Goal: Task Accomplishment & Management: Manage account settings

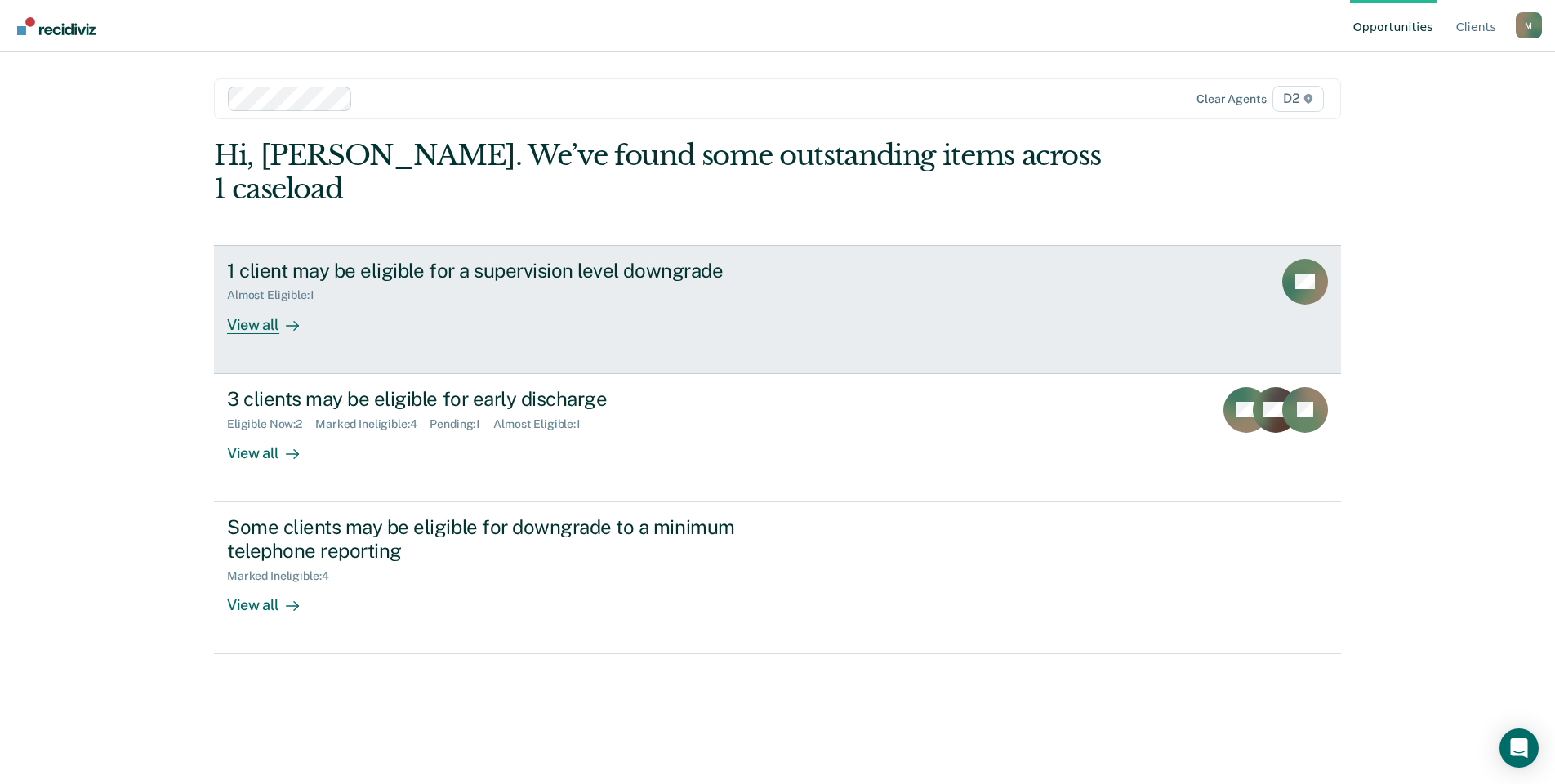
click at [257, 302] on div "View all" at bounding box center [273, 318] width 92 height 32
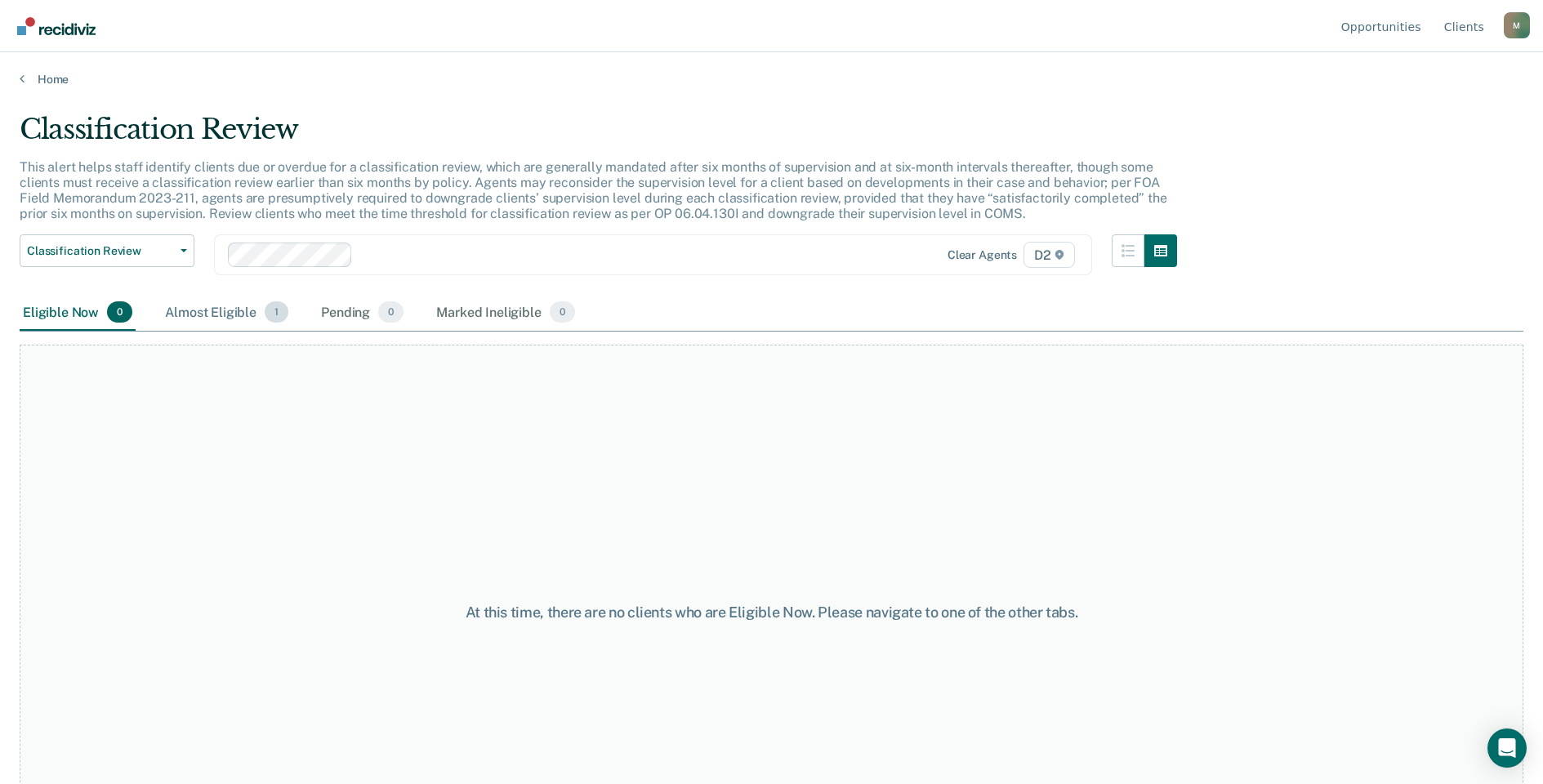
click at [211, 311] on div "Almost Eligible 1" at bounding box center [227, 312] width 130 height 36
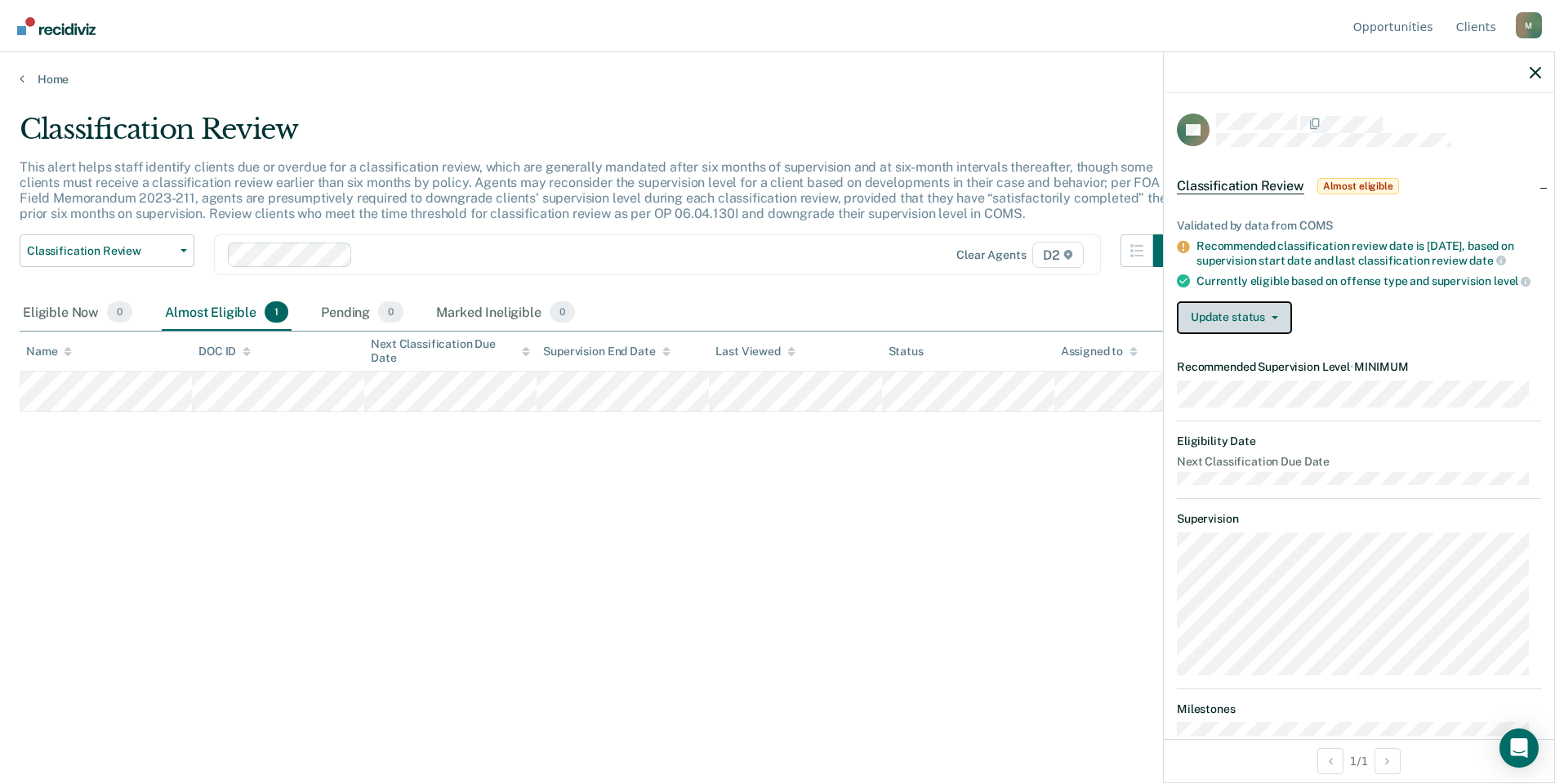
click at [1226, 326] on button "Update status" at bounding box center [1234, 317] width 115 height 33
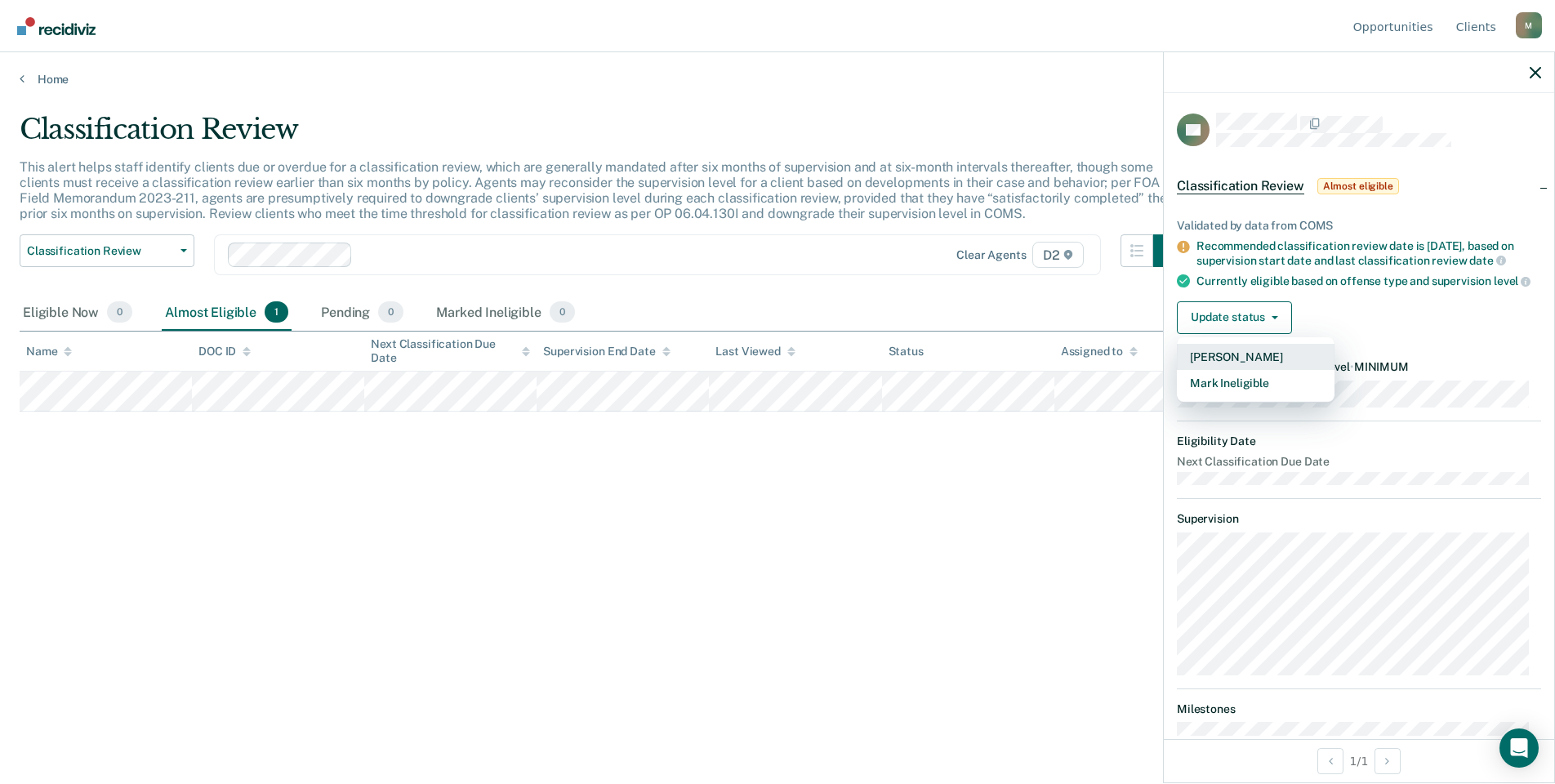
click at [1281, 366] on button "[PERSON_NAME]" at bounding box center [1255, 356] width 158 height 26
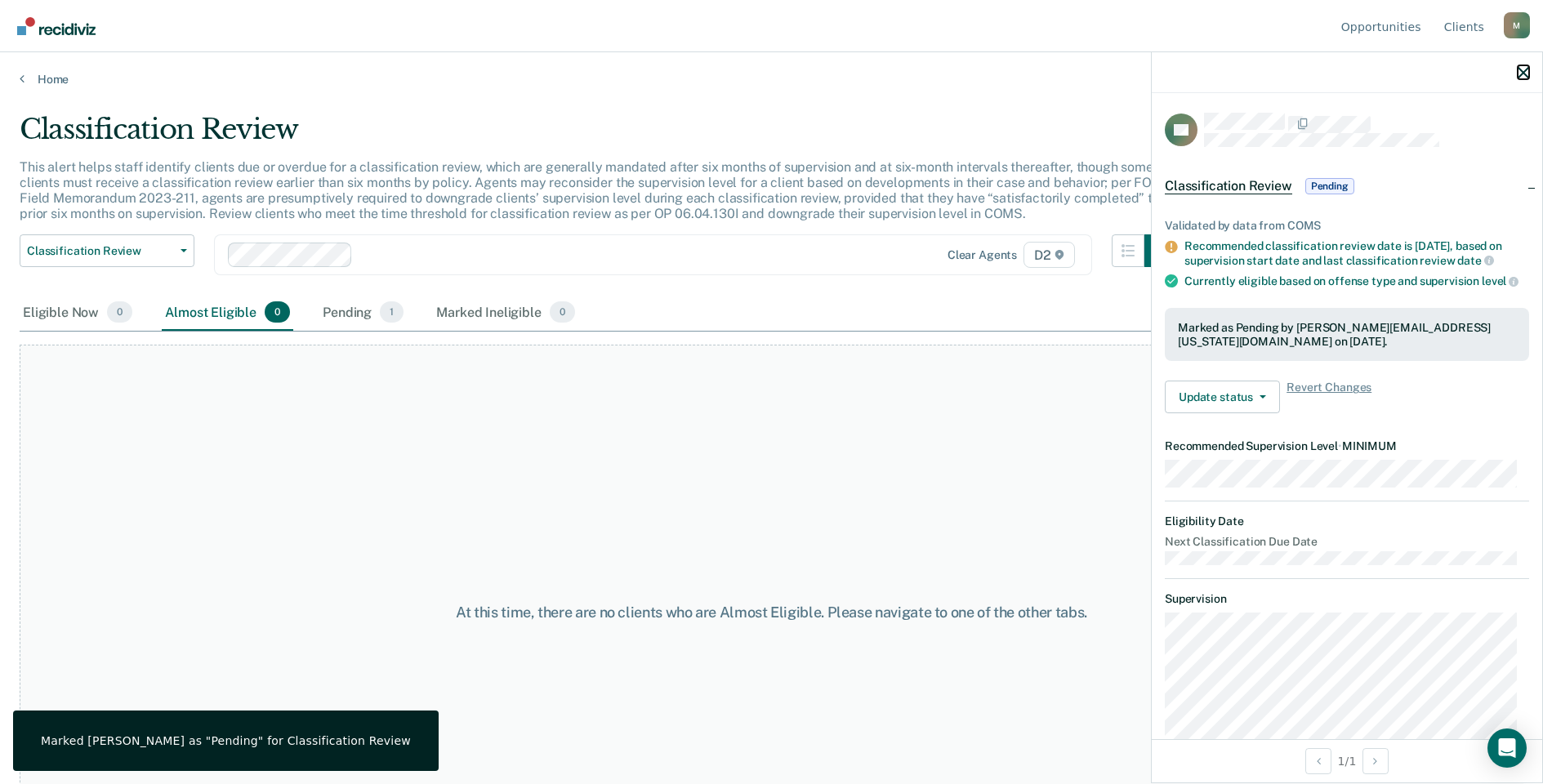
click at [1518, 70] on icon "button" at bounding box center [1524, 73] width 12 height 12
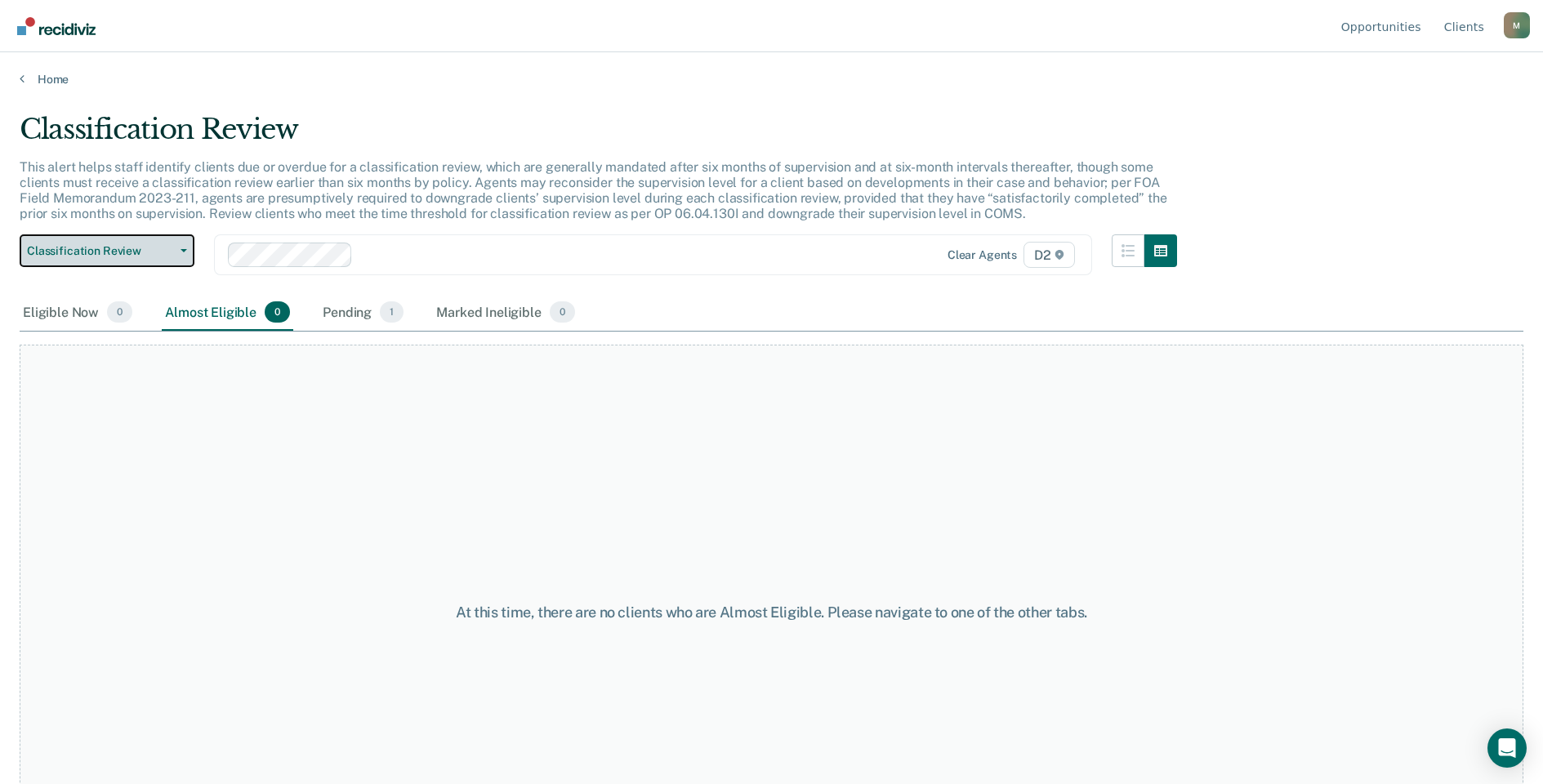
click at [123, 253] on span "Classification Review" at bounding box center [100, 251] width 147 height 13
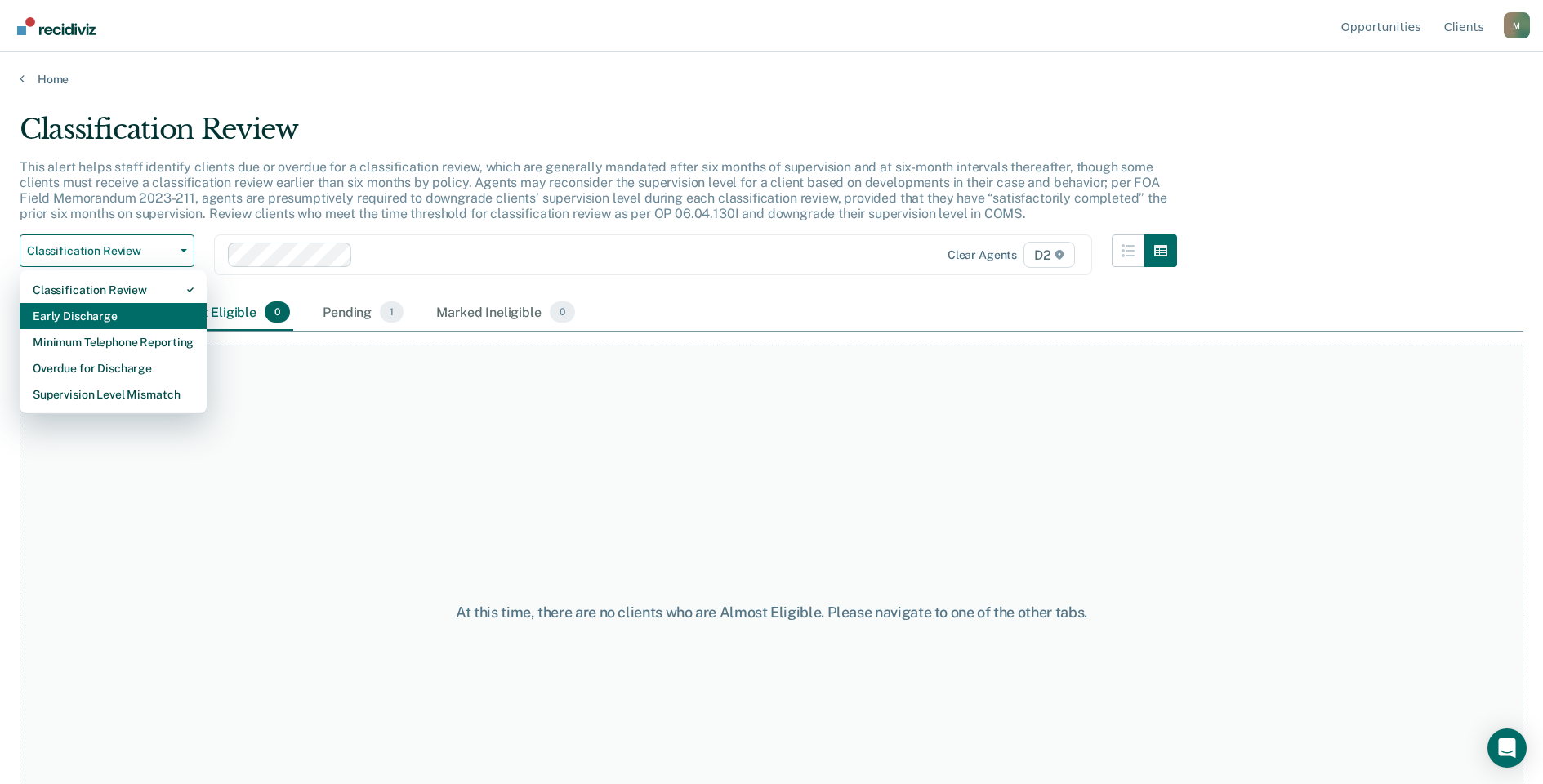
click at [149, 310] on div "Early Discharge" at bounding box center [113, 316] width 161 height 26
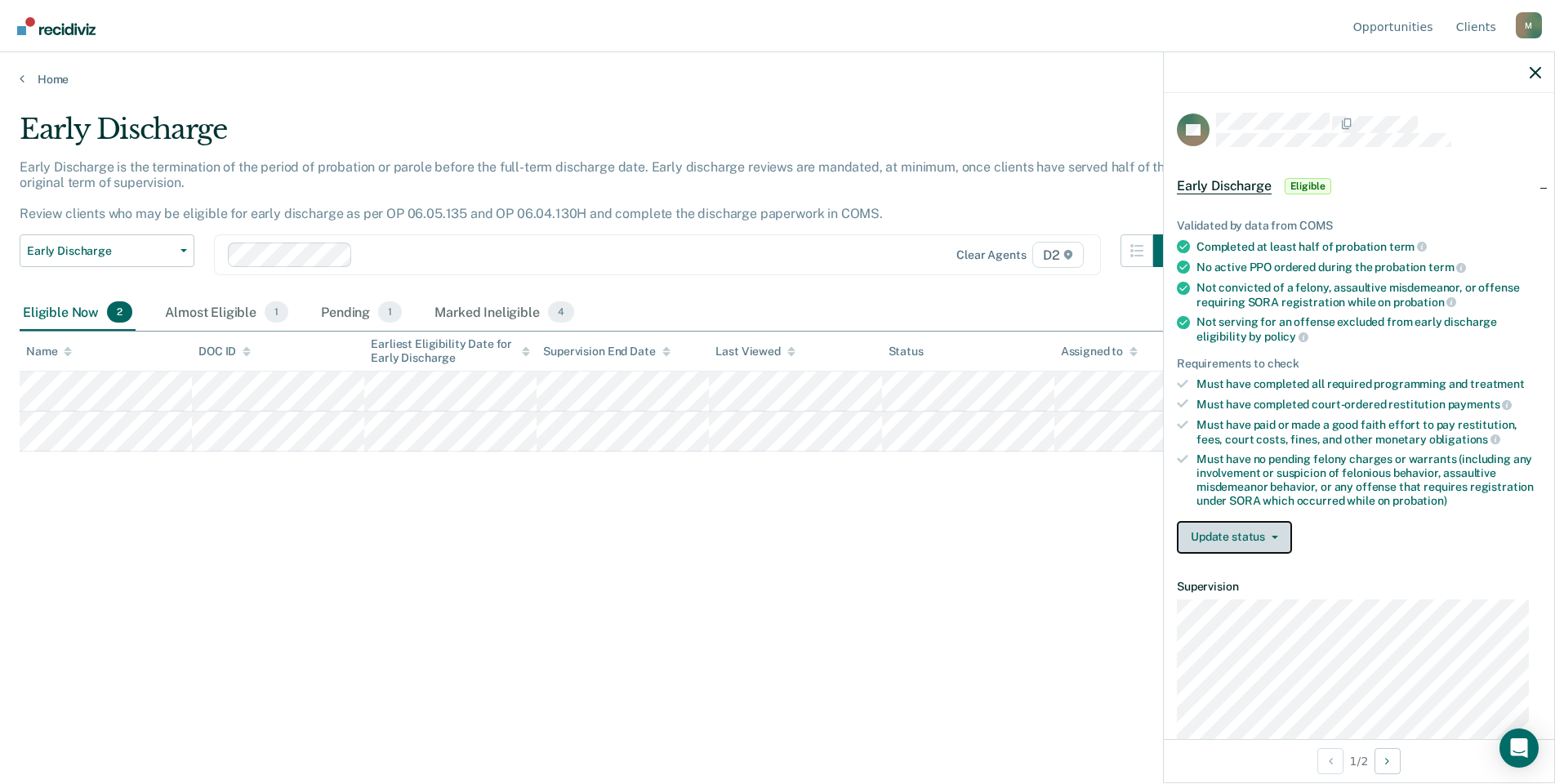
click at [1240, 531] on button "Update status" at bounding box center [1234, 537] width 115 height 33
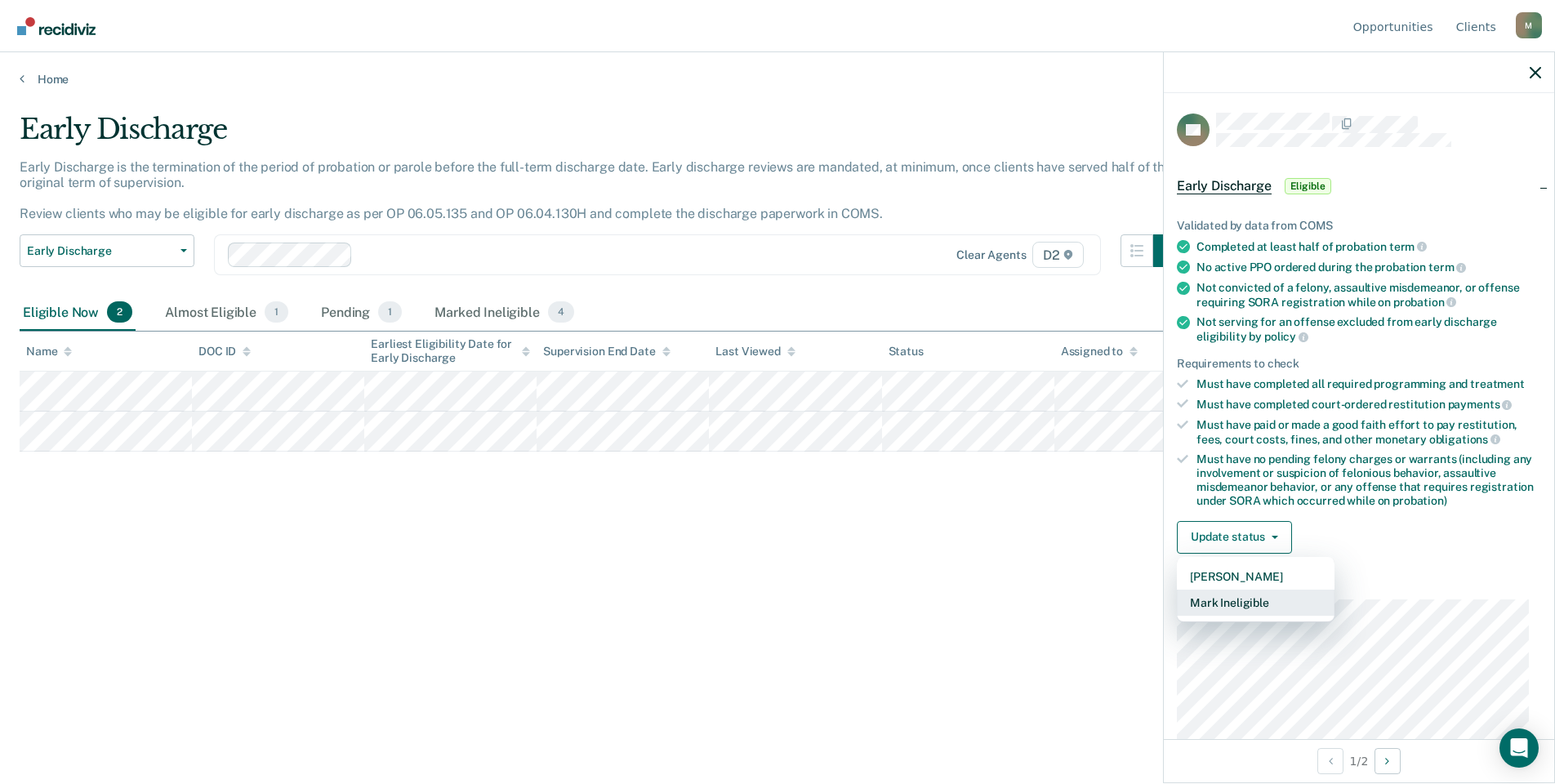
click at [1277, 594] on button "Mark Ineligible" at bounding box center [1255, 602] width 158 height 26
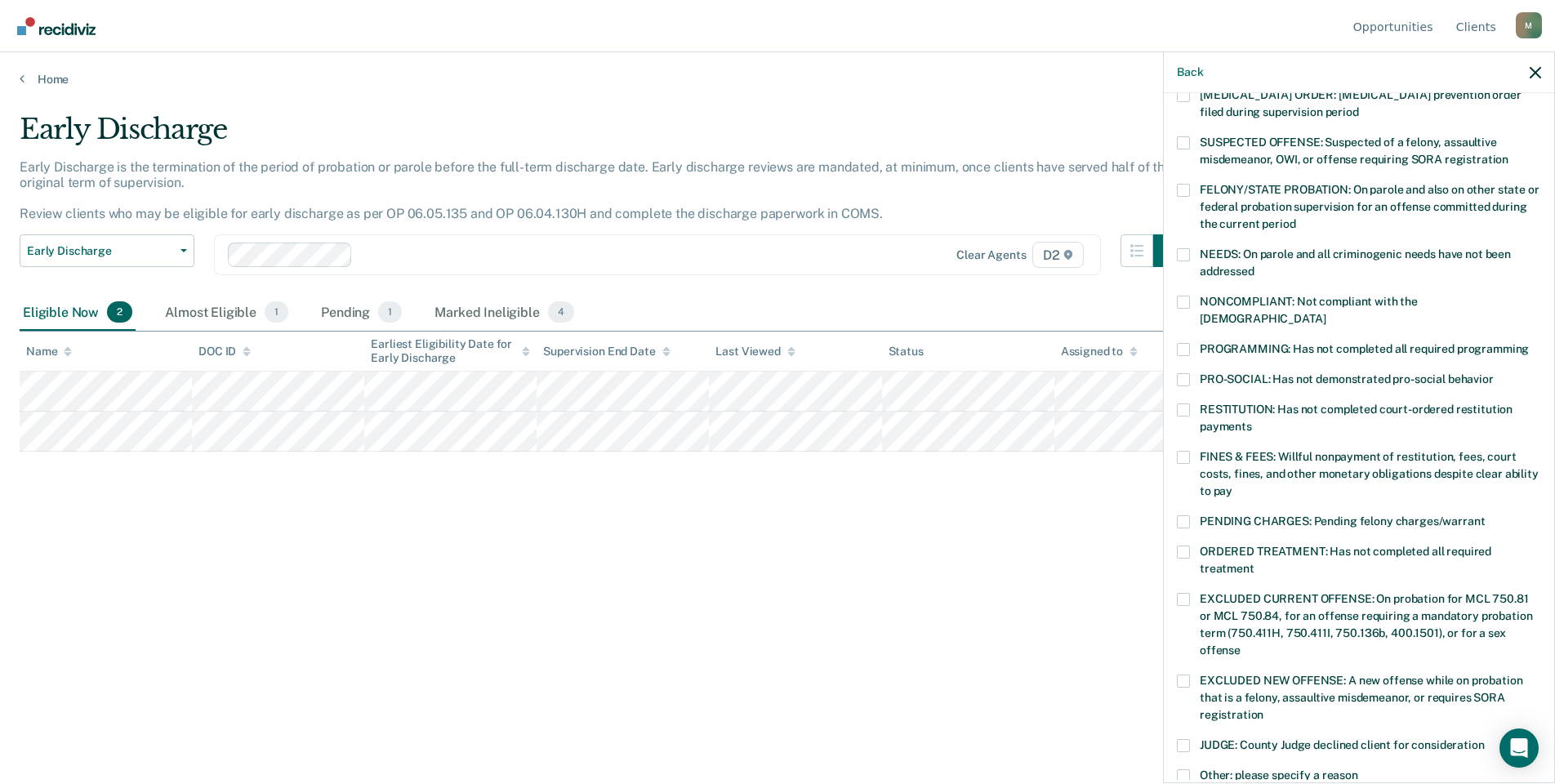
scroll to position [163, 0]
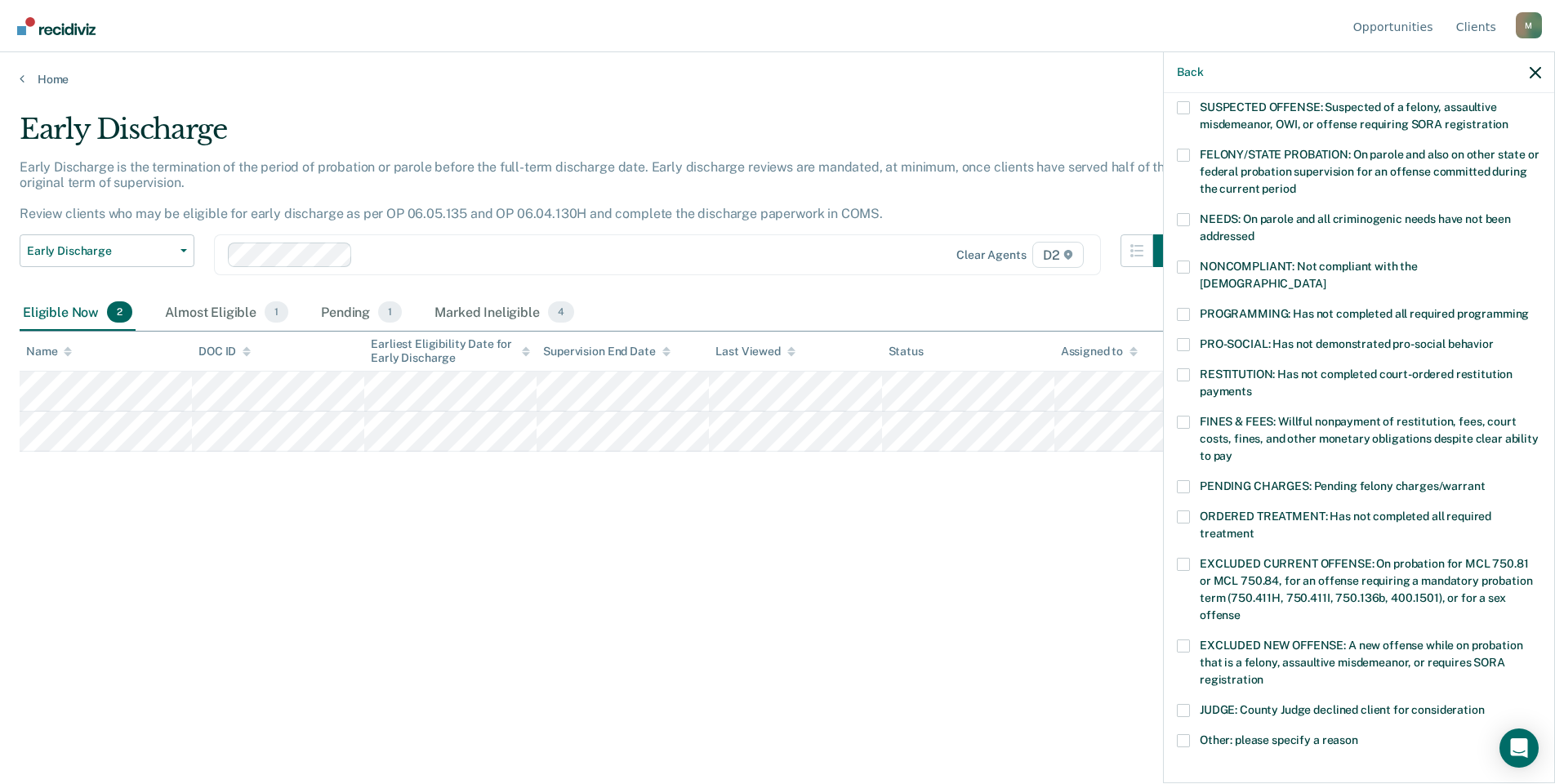
click at [1184, 416] on span at bounding box center [1184, 423] width 13 height 13
click at [1232, 450] on input "FINES & FEES: Willful nonpayment of restitution, fees, court costs, fines, and …" at bounding box center [1232, 450] width 0 height 0
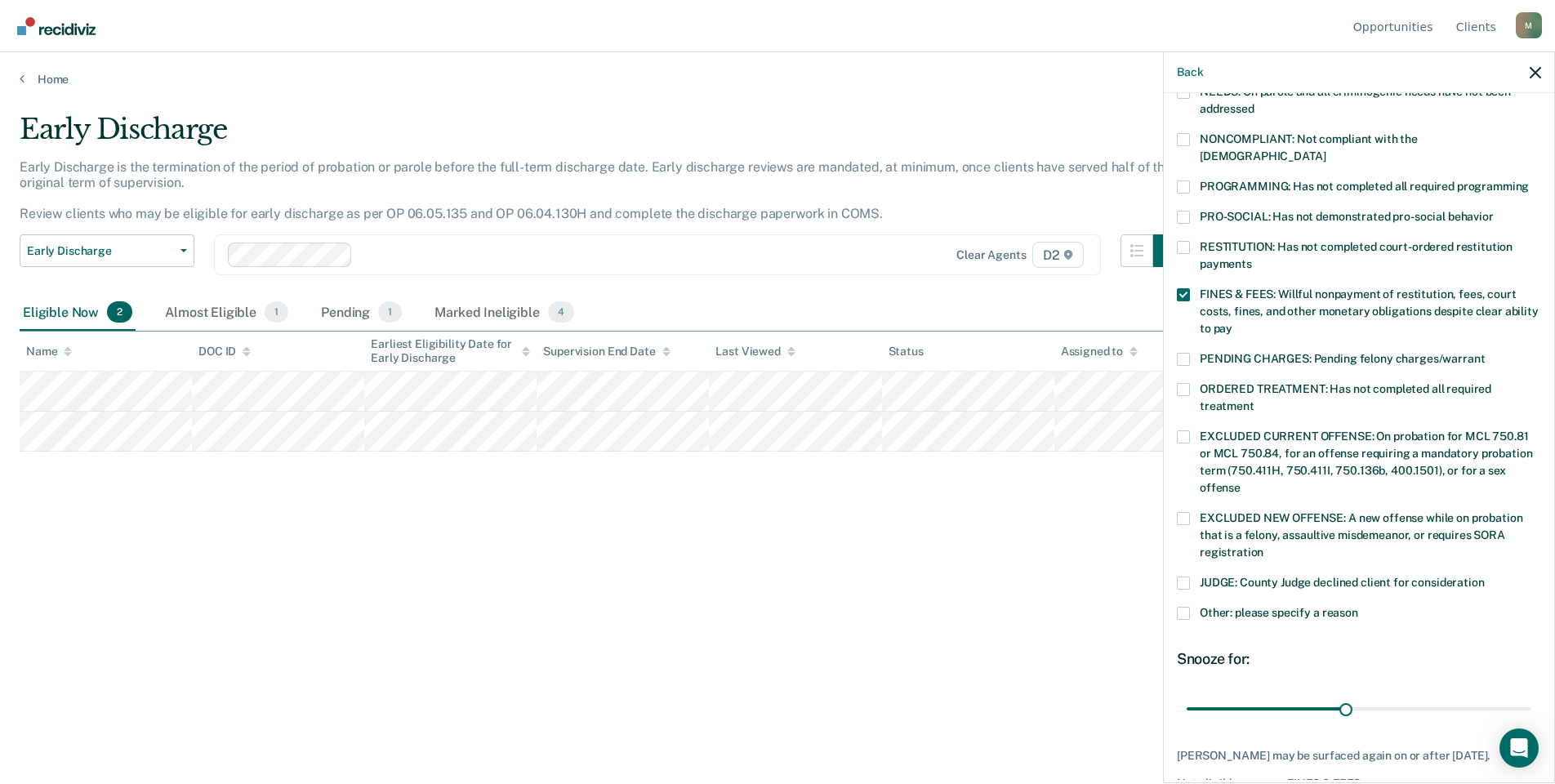
scroll to position [327, 0]
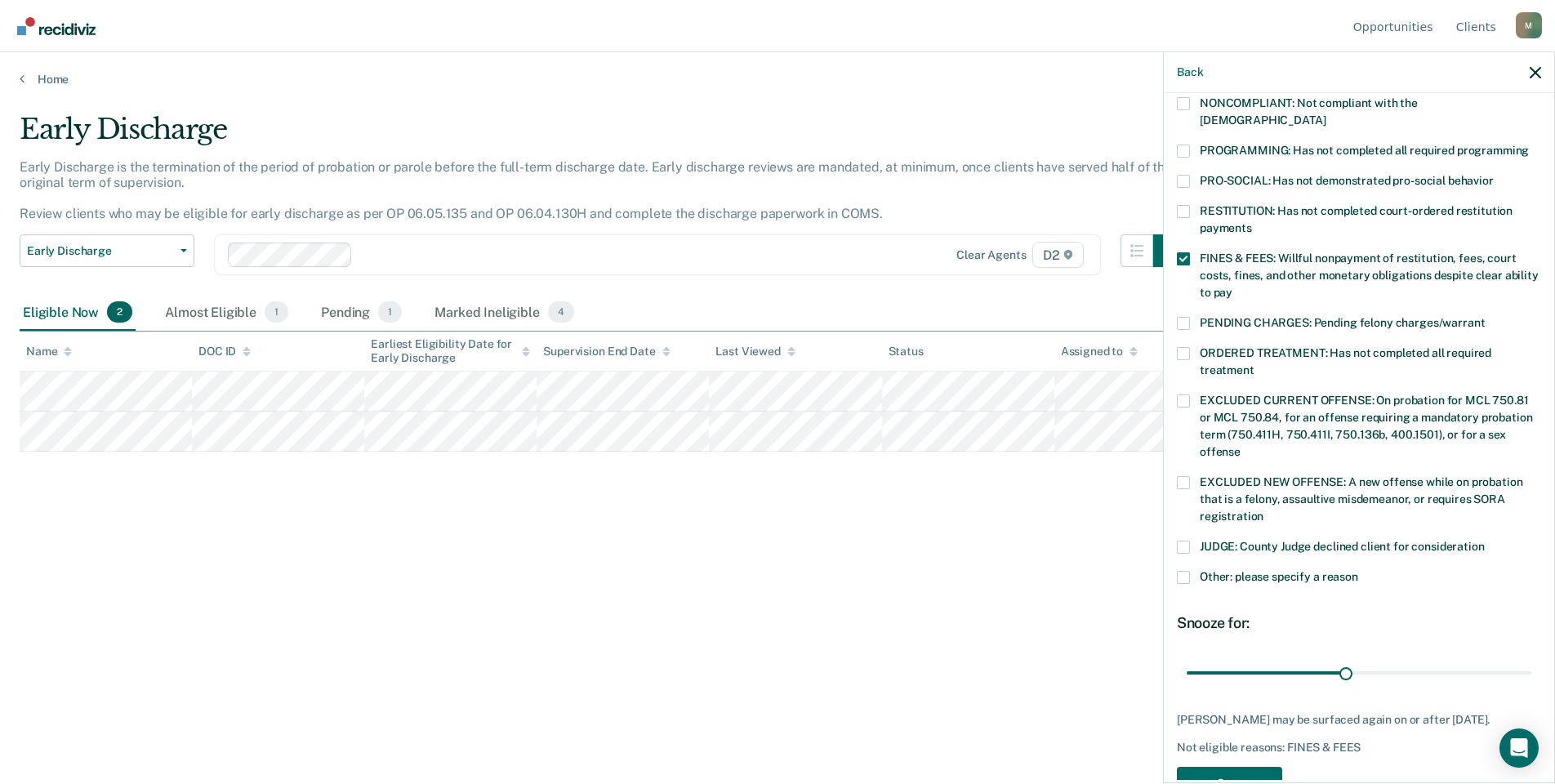
click at [1186, 541] on span at bounding box center [1184, 547] width 13 height 13
click at [1485, 541] on input "JUDGE: County Judge declined client for consideration" at bounding box center [1485, 541] width 0 height 0
drag, startPoint x: 1339, startPoint y: 650, endPoint x: 1561, endPoint y: 634, distance: 222.6
type input "64"
click at [1531, 658] on input "range" at bounding box center [1359, 672] width 345 height 29
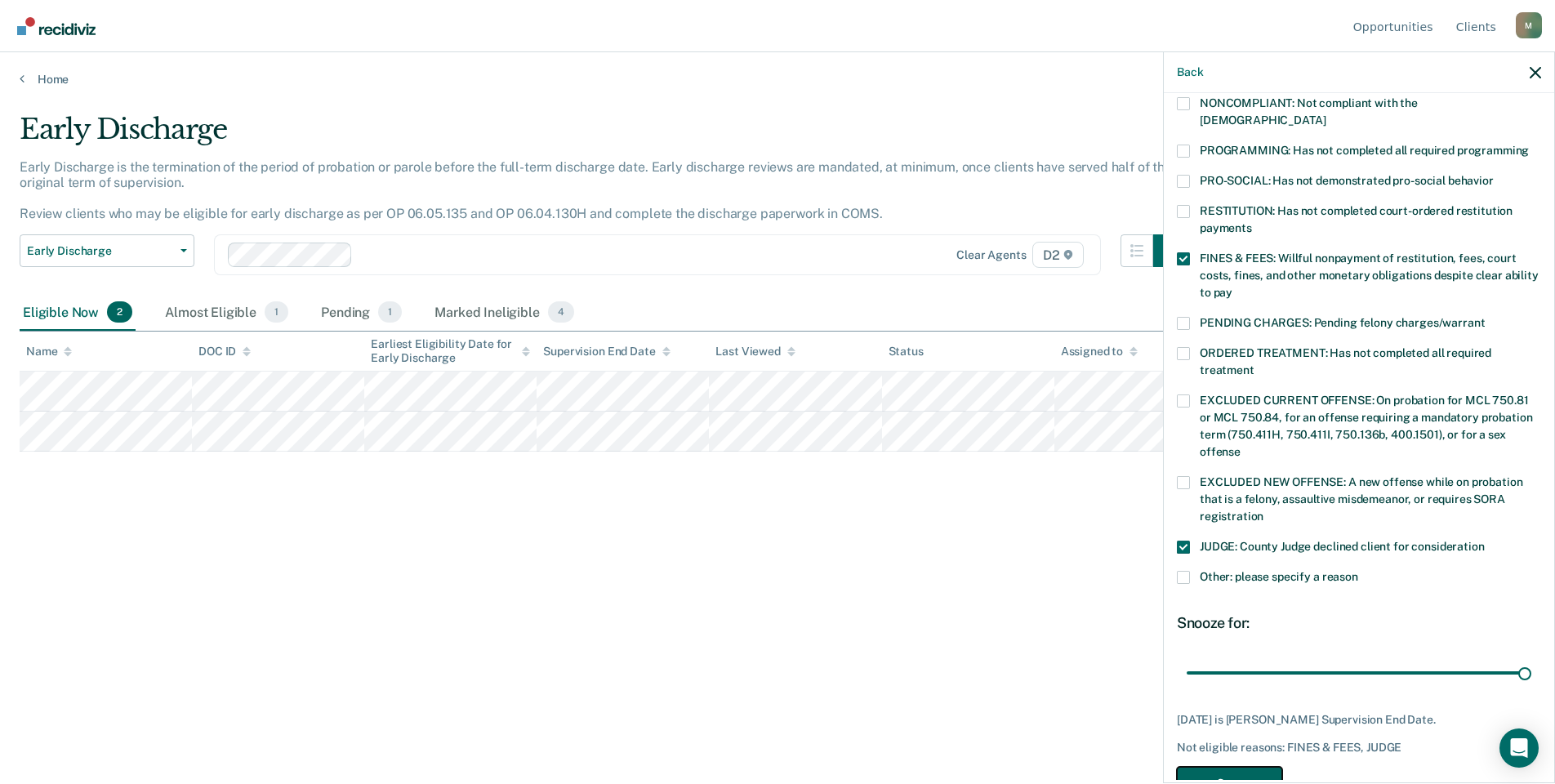
click at [1237, 766] on button "Save" at bounding box center [1229, 783] width 105 height 34
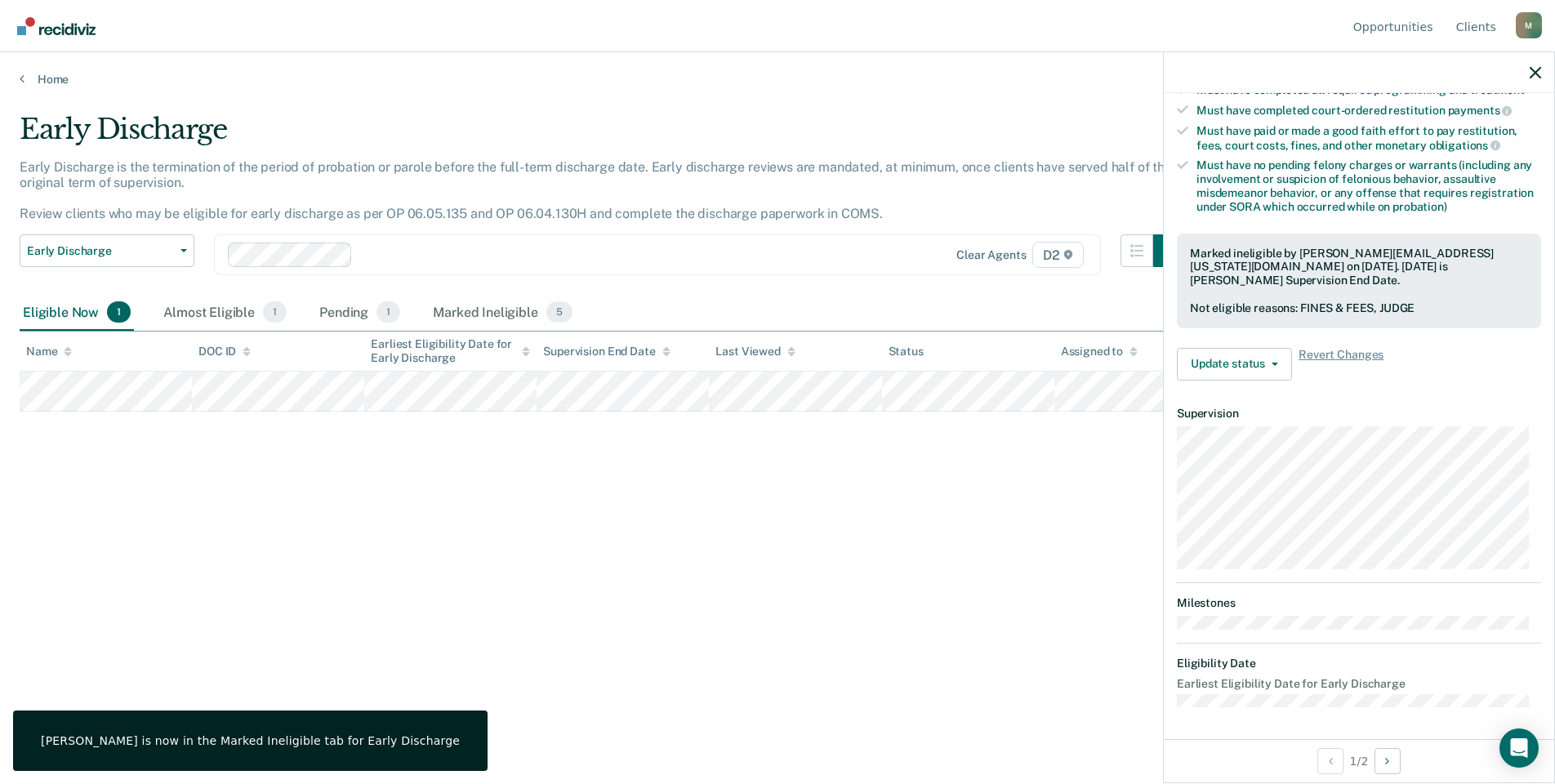
scroll to position [173, 0]
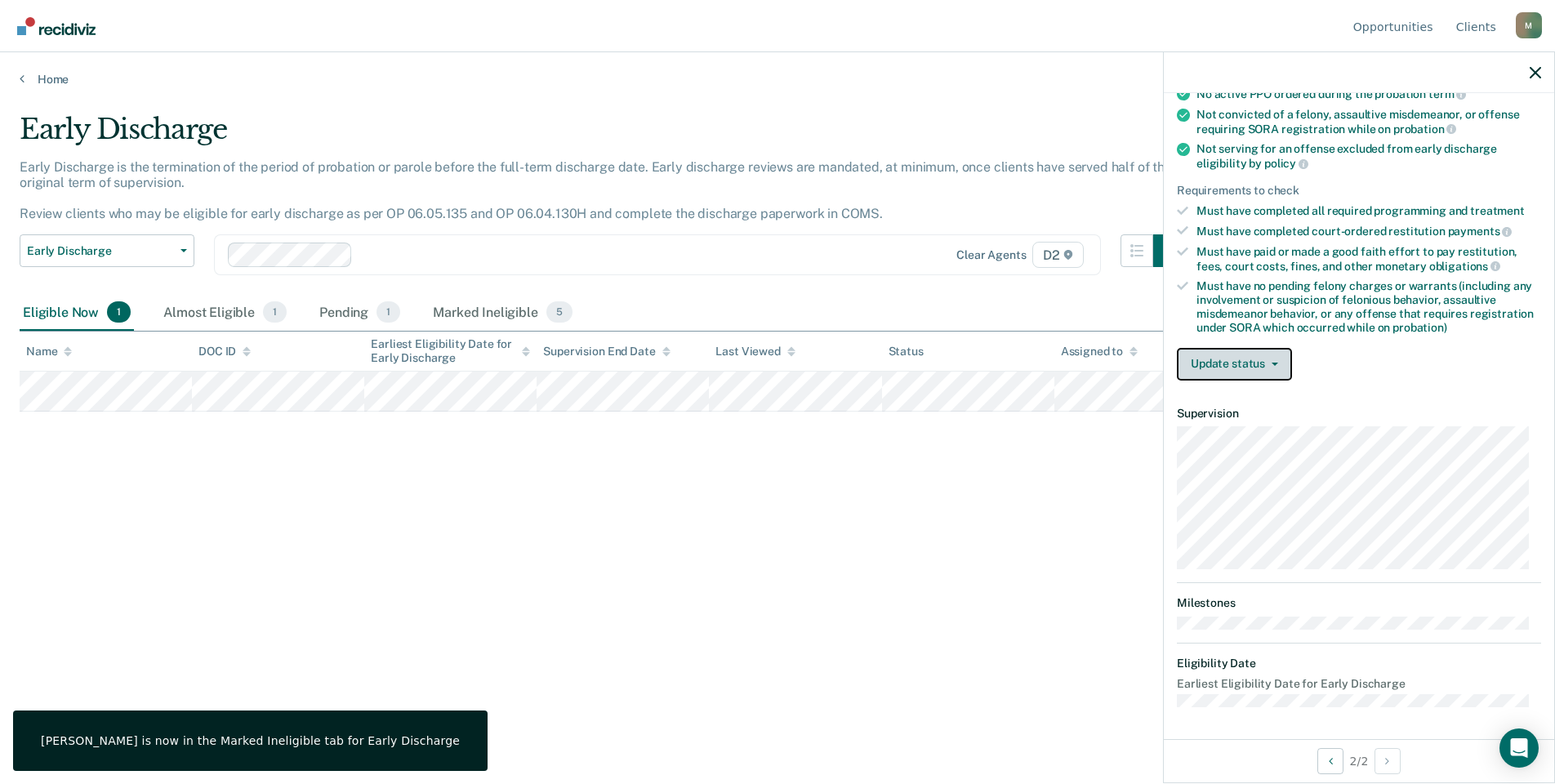
click at [1216, 352] on button "Update status" at bounding box center [1234, 364] width 115 height 33
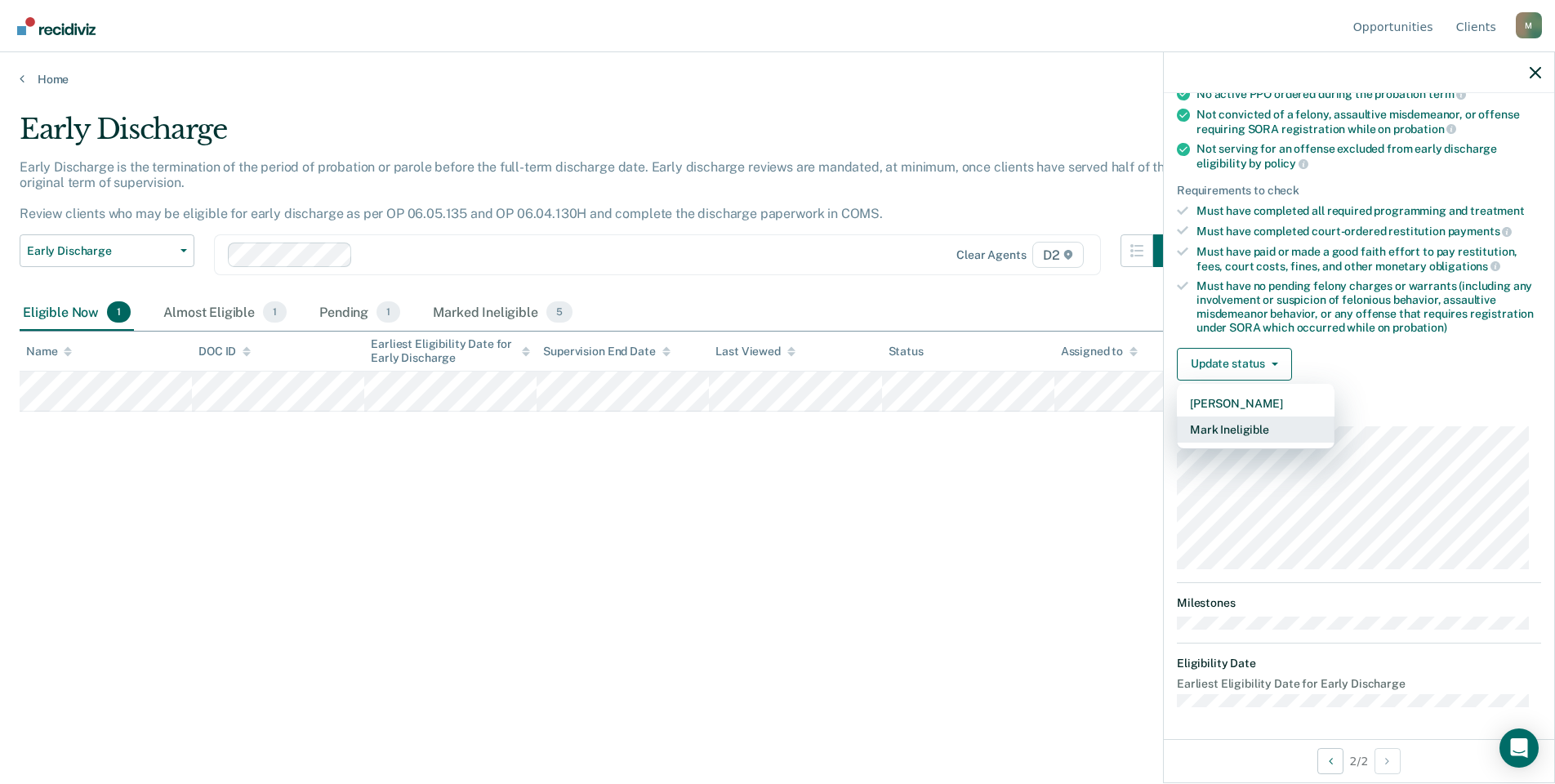
click at [1245, 435] on button "Mark Ineligible" at bounding box center [1255, 429] width 158 height 26
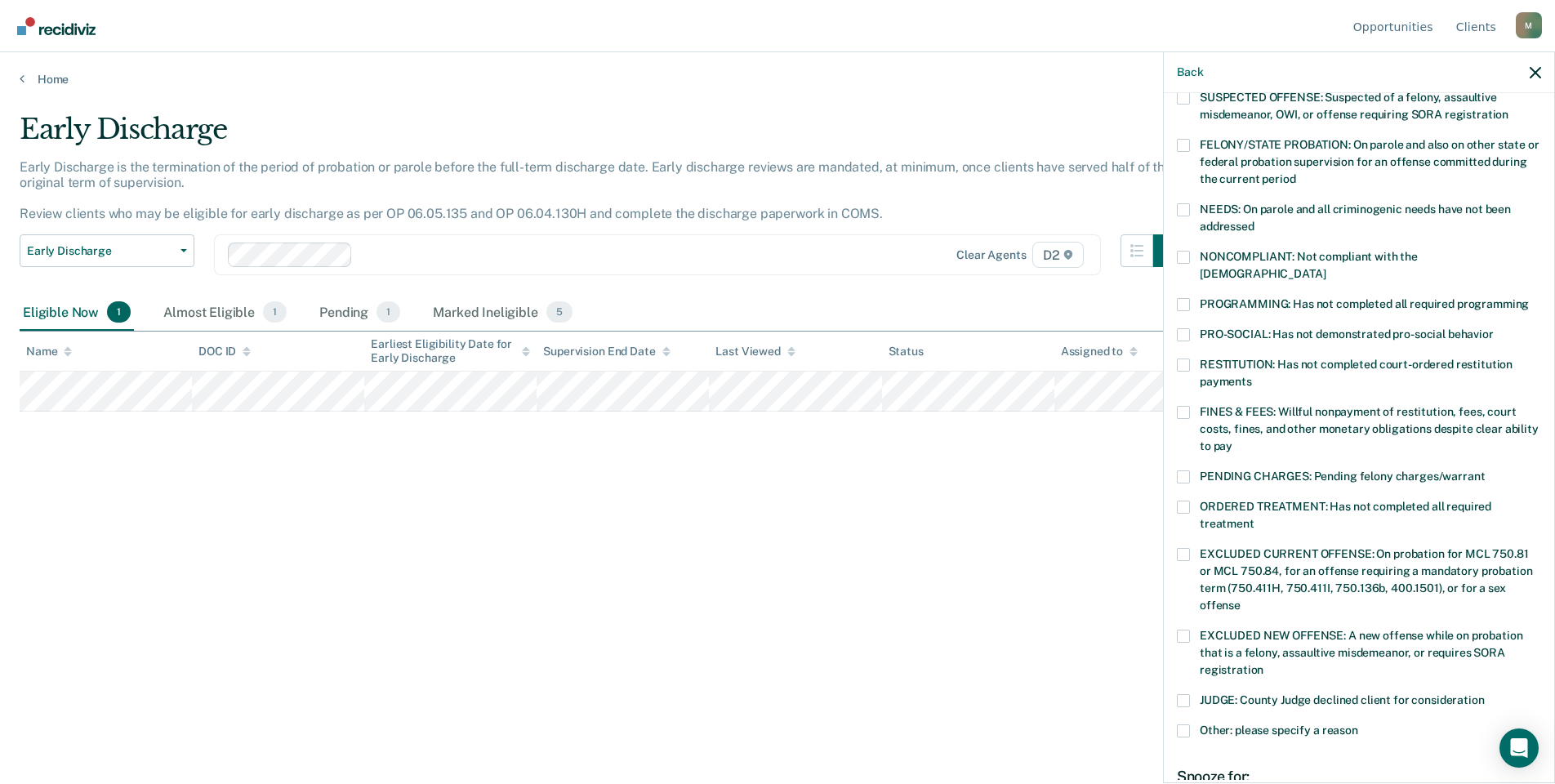
click at [1181, 406] on span at bounding box center [1184, 413] width 13 height 13
click at [1232, 440] on input "FINES & FEES: Willful nonpayment of restitution, fees, court costs, fines, and …" at bounding box center [1232, 440] width 0 height 0
click at [1186, 724] on span at bounding box center [1184, 731] width 13 height 13
click at [1358, 724] on input "Other: please specify a reason" at bounding box center [1358, 724] width 0 height 0
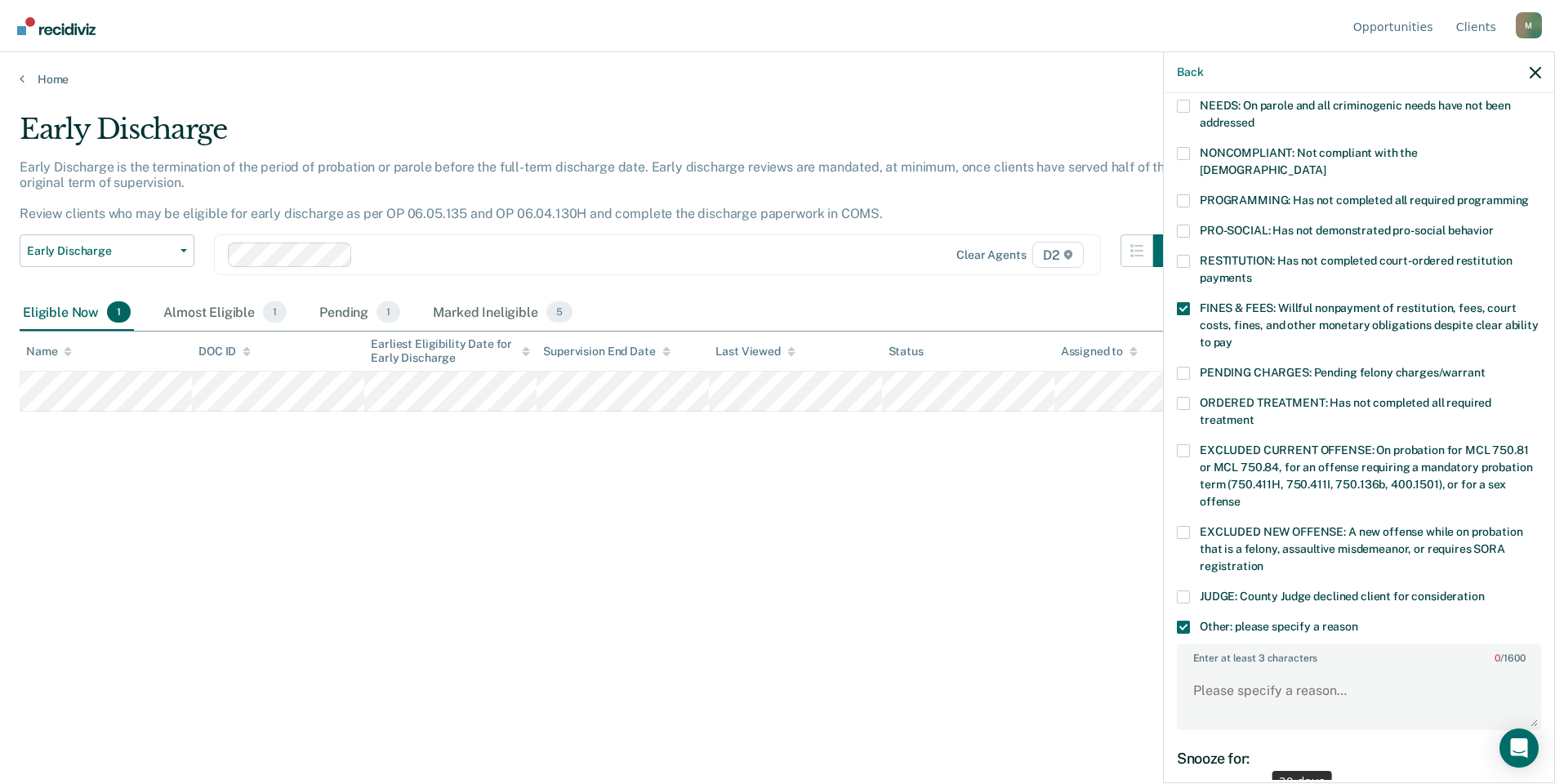
scroll to position [336, 0]
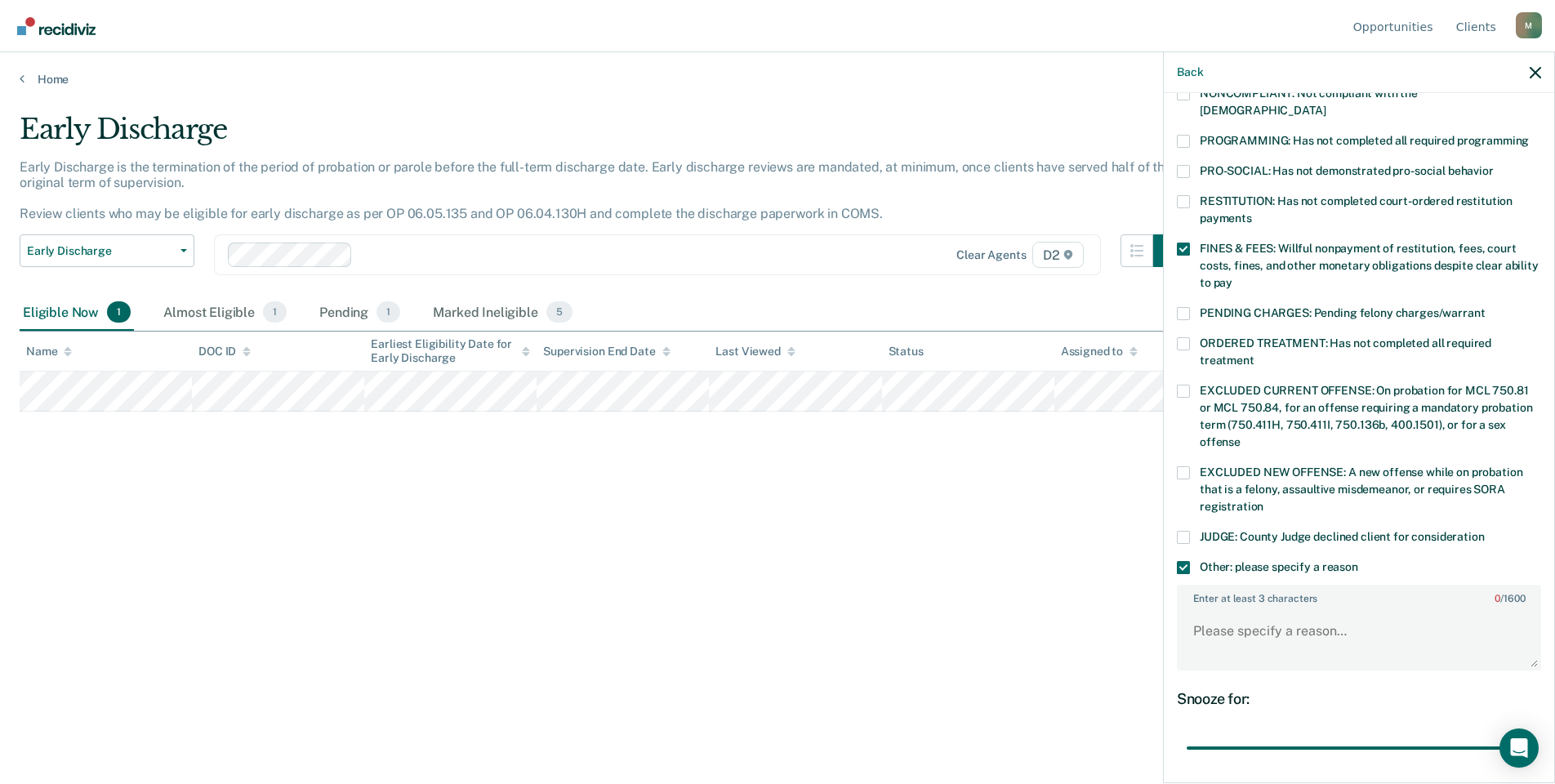
drag, startPoint x: 1290, startPoint y: 732, endPoint x: 1527, endPoint y: 719, distance: 237.4
click at [1527, 734] on input "range" at bounding box center [1359, 749] width 345 height 29
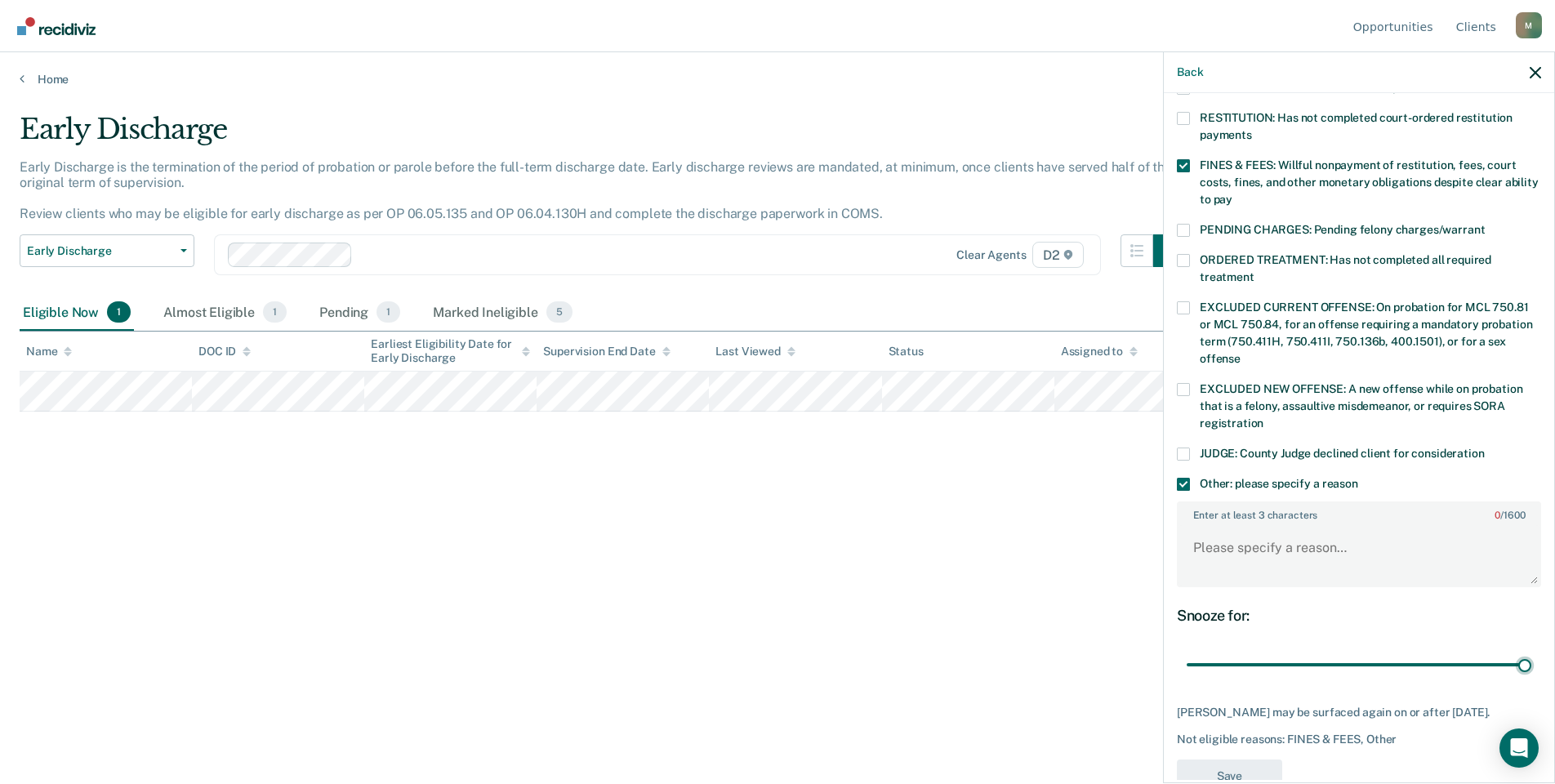
scroll to position [457, 0]
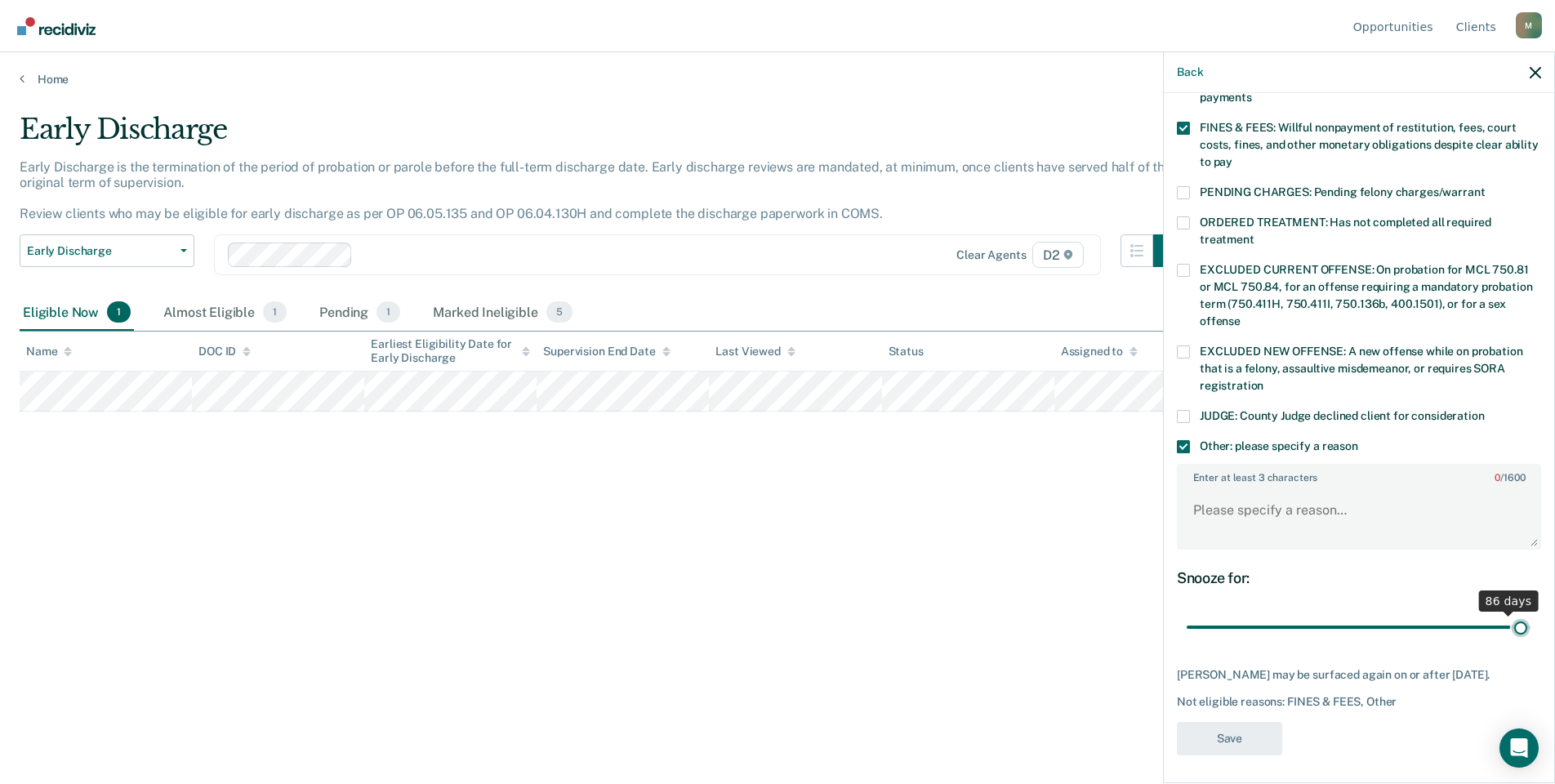
type input "90"
drag, startPoint x: 1504, startPoint y: 615, endPoint x: 1518, endPoint y: 609, distance: 15.2
click at [1518, 613] on input "range" at bounding box center [1359, 627] width 345 height 29
click at [1376, 582] on div "Snooze for: 90 days" at bounding box center [1359, 605] width 364 height 72
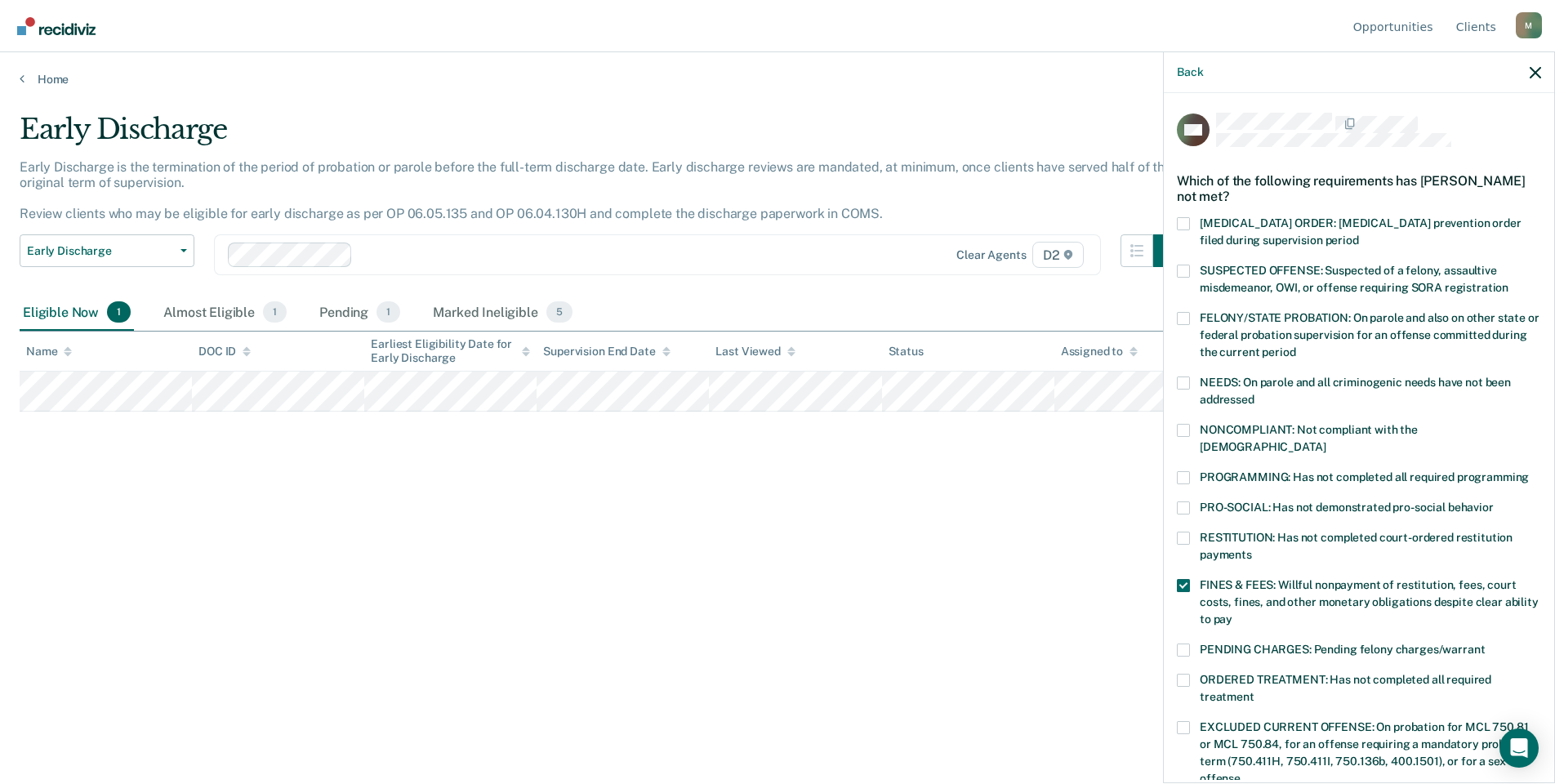
scroll to position [163, 0]
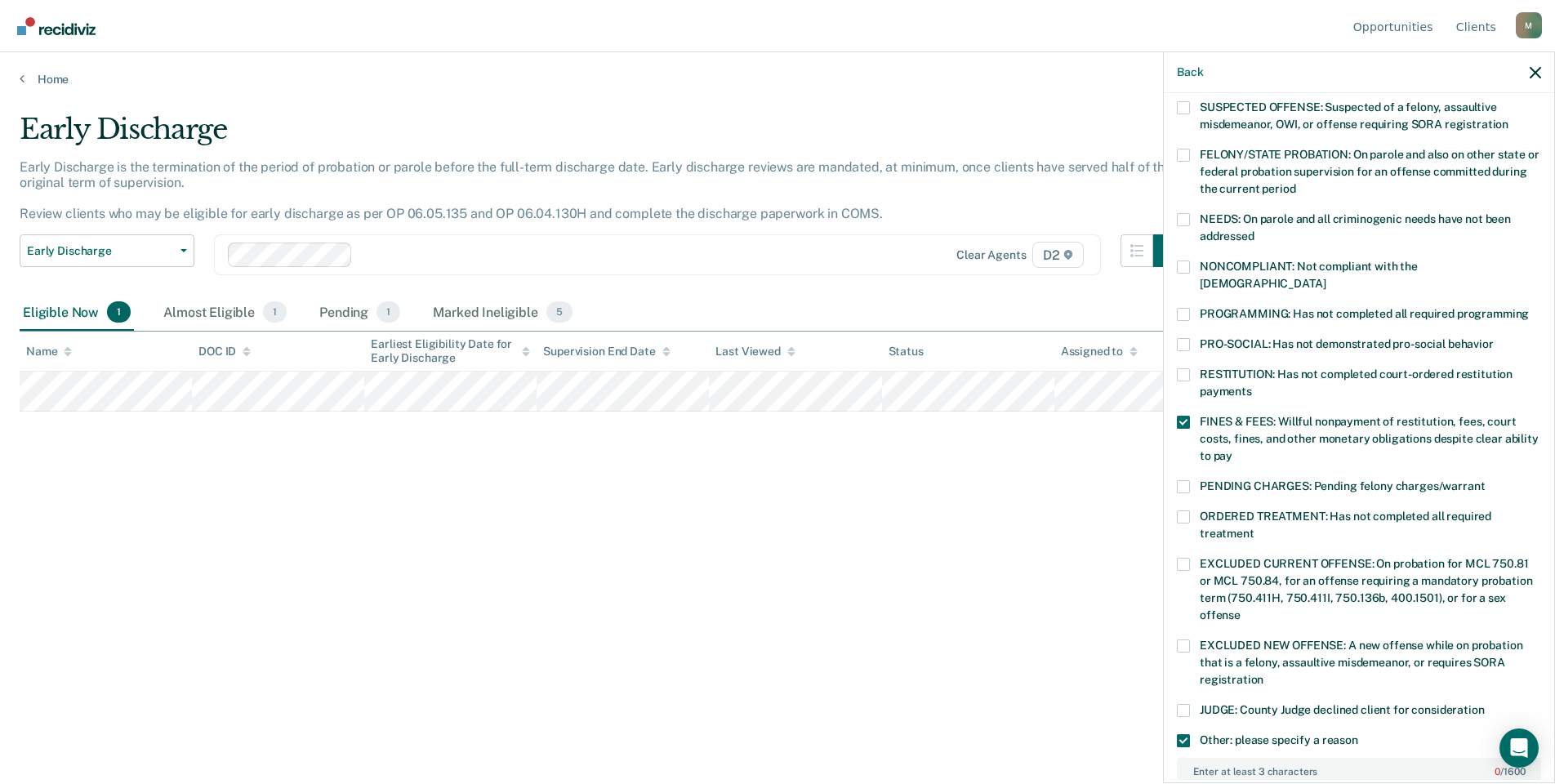
click at [1190, 734] on label "Other: please specify a reason" at bounding box center [1359, 743] width 364 height 17
click at [1358, 734] on input "Other: please specify a reason" at bounding box center [1358, 734] width 0 height 0
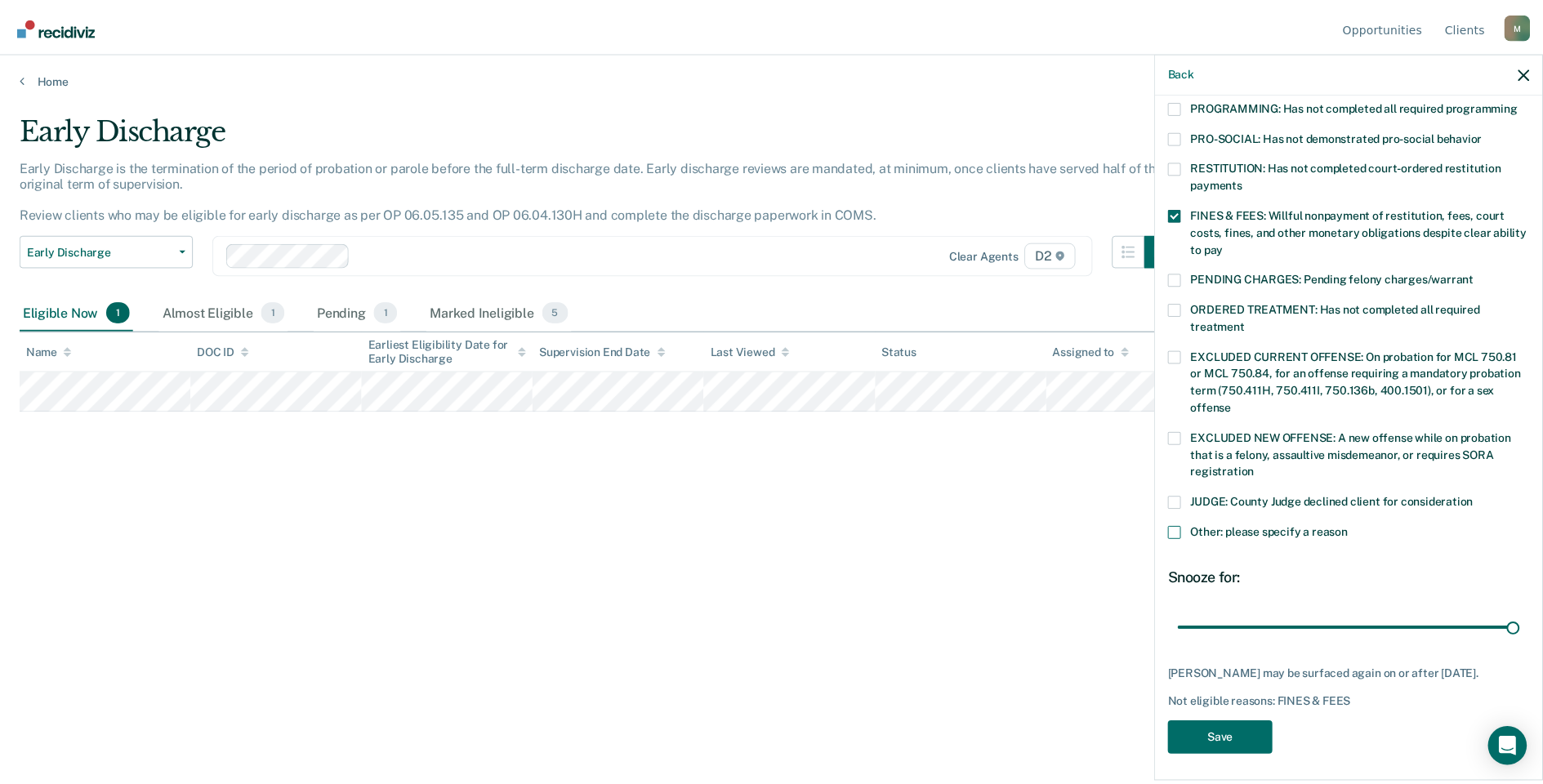
scroll to position [371, 0]
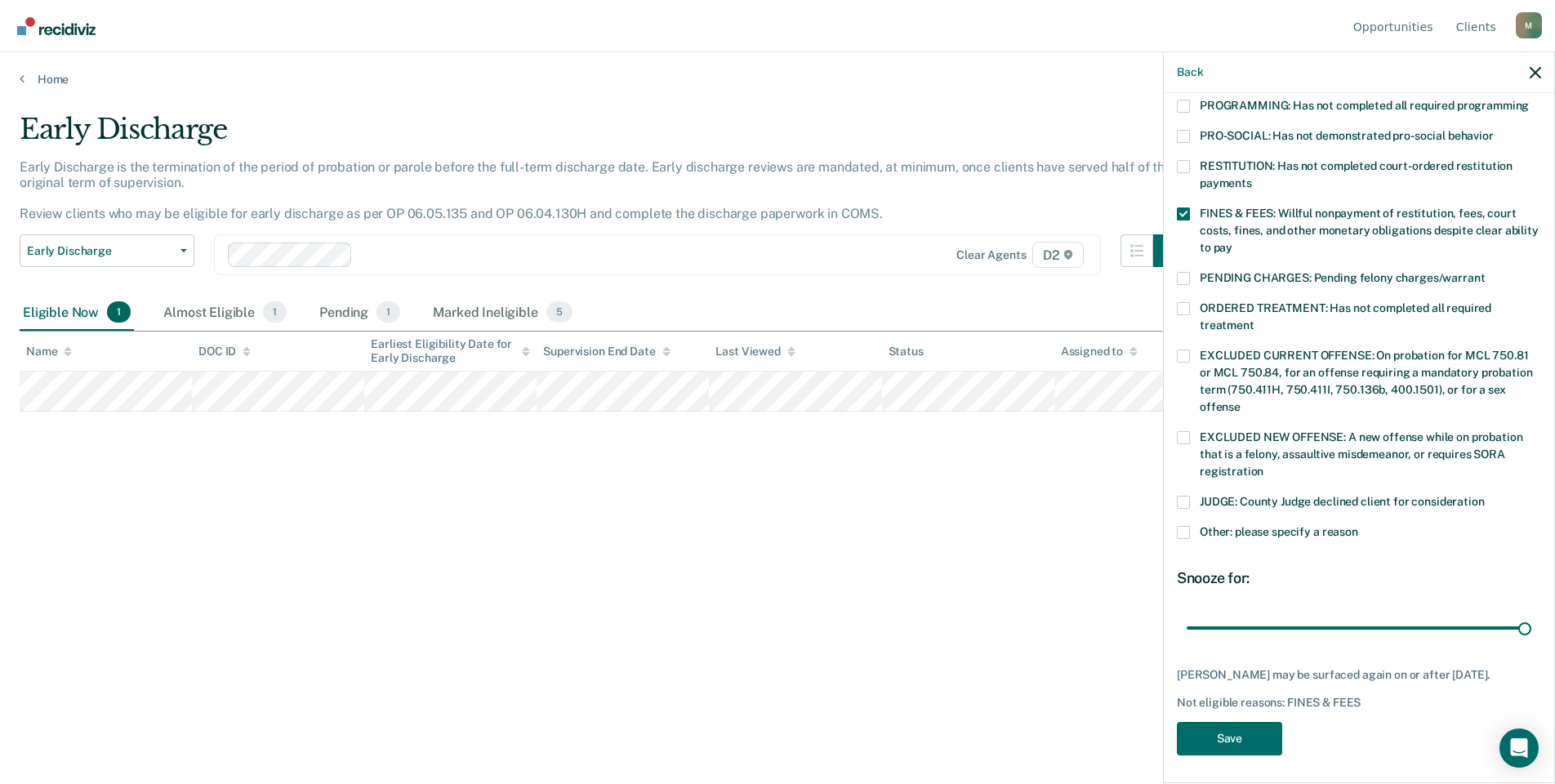
click at [1190, 496] on label "JUDGE: County Judge declined client for consideration" at bounding box center [1359, 504] width 364 height 17
click at [1485, 496] on input "JUDGE: County Judge declined client for consideration" at bounding box center [1485, 496] width 0 height 0
click at [1254, 724] on button "Save" at bounding box center [1229, 739] width 105 height 34
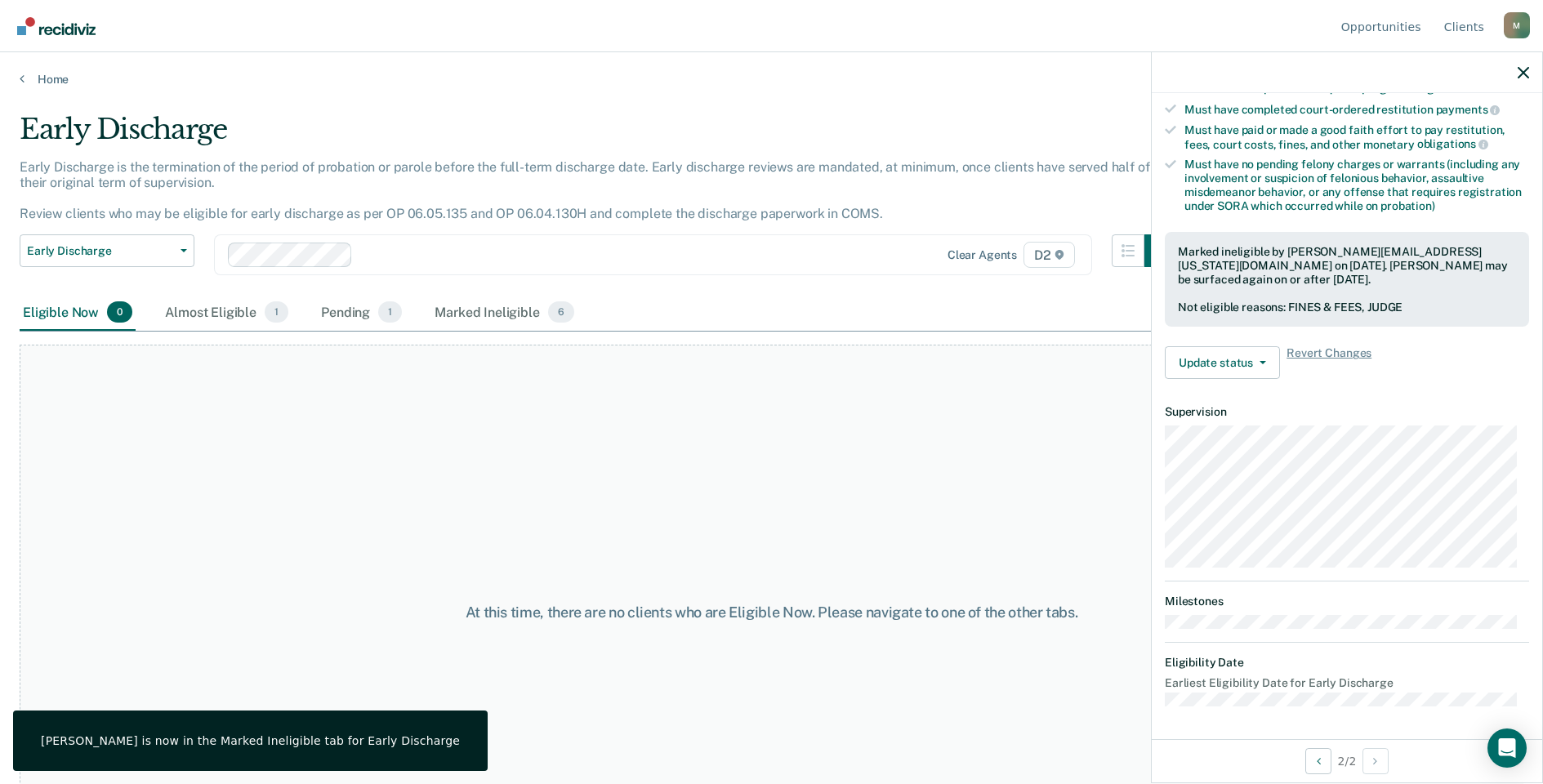
scroll to position [294, 0]
click at [83, 232] on div "Early Discharge is the termination of the period of probation or parole before …" at bounding box center [598, 197] width 1157 height 76
click at [83, 245] on span "Early Discharge" at bounding box center [100, 251] width 147 height 13
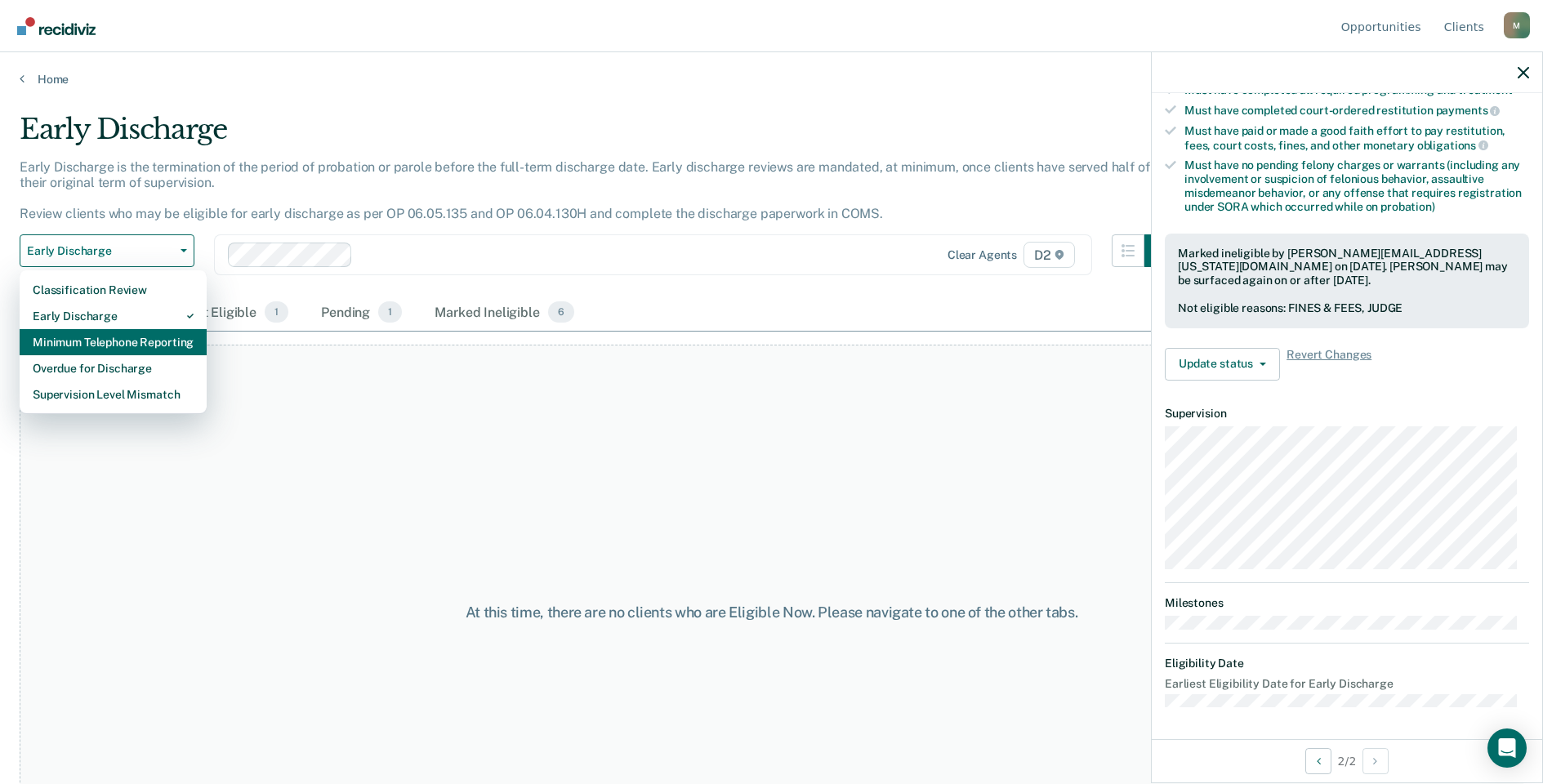
click at [87, 339] on div "Minimum Telephone Reporting" at bounding box center [113, 342] width 161 height 26
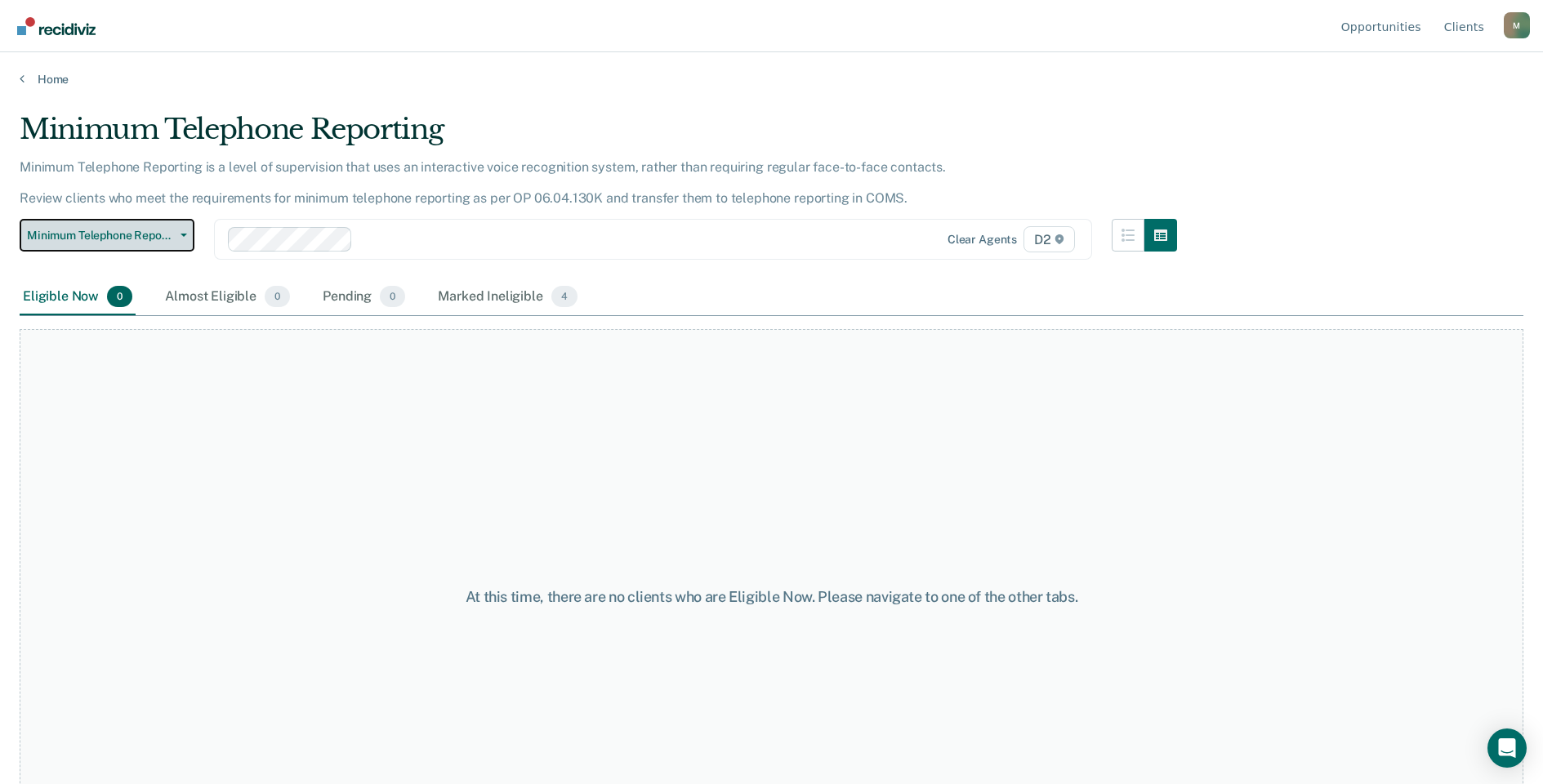
click at [104, 234] on span "Minimum Telephone Reporting" at bounding box center [100, 235] width 147 height 13
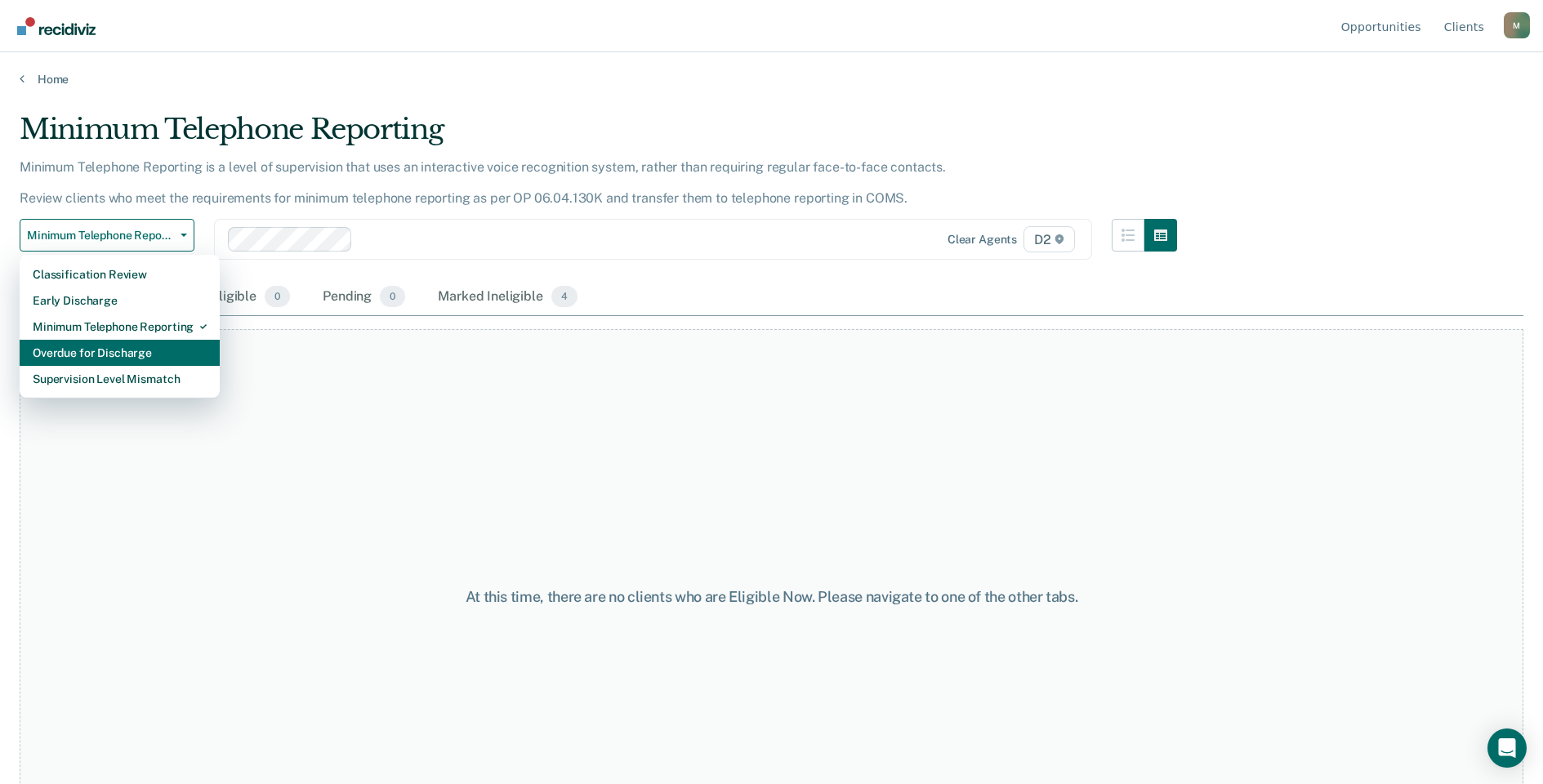
click at [108, 354] on div "Overdue for Discharge" at bounding box center [120, 352] width 174 height 26
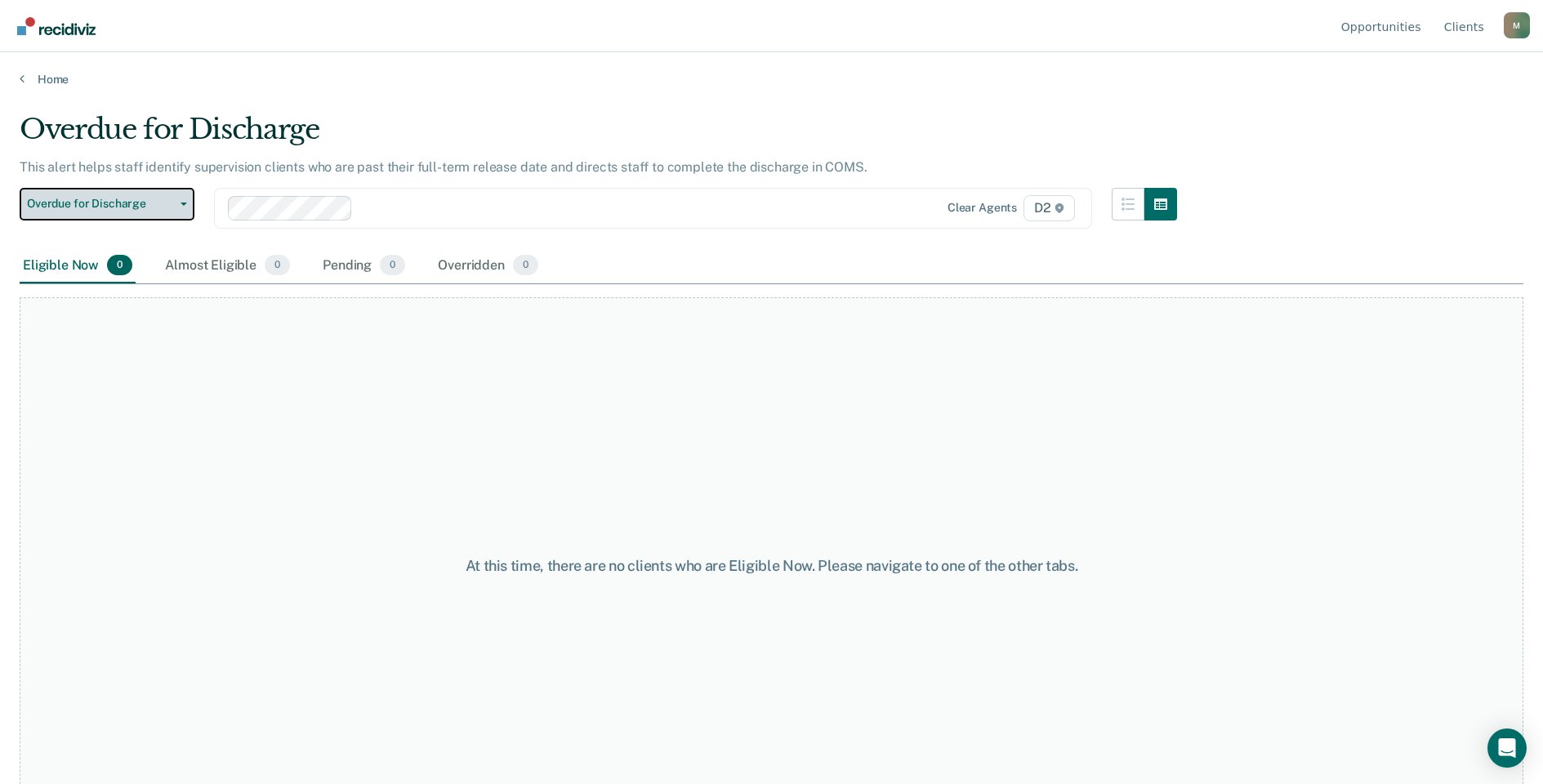
click at [119, 203] on span "Overdue for Discharge" at bounding box center [100, 204] width 147 height 13
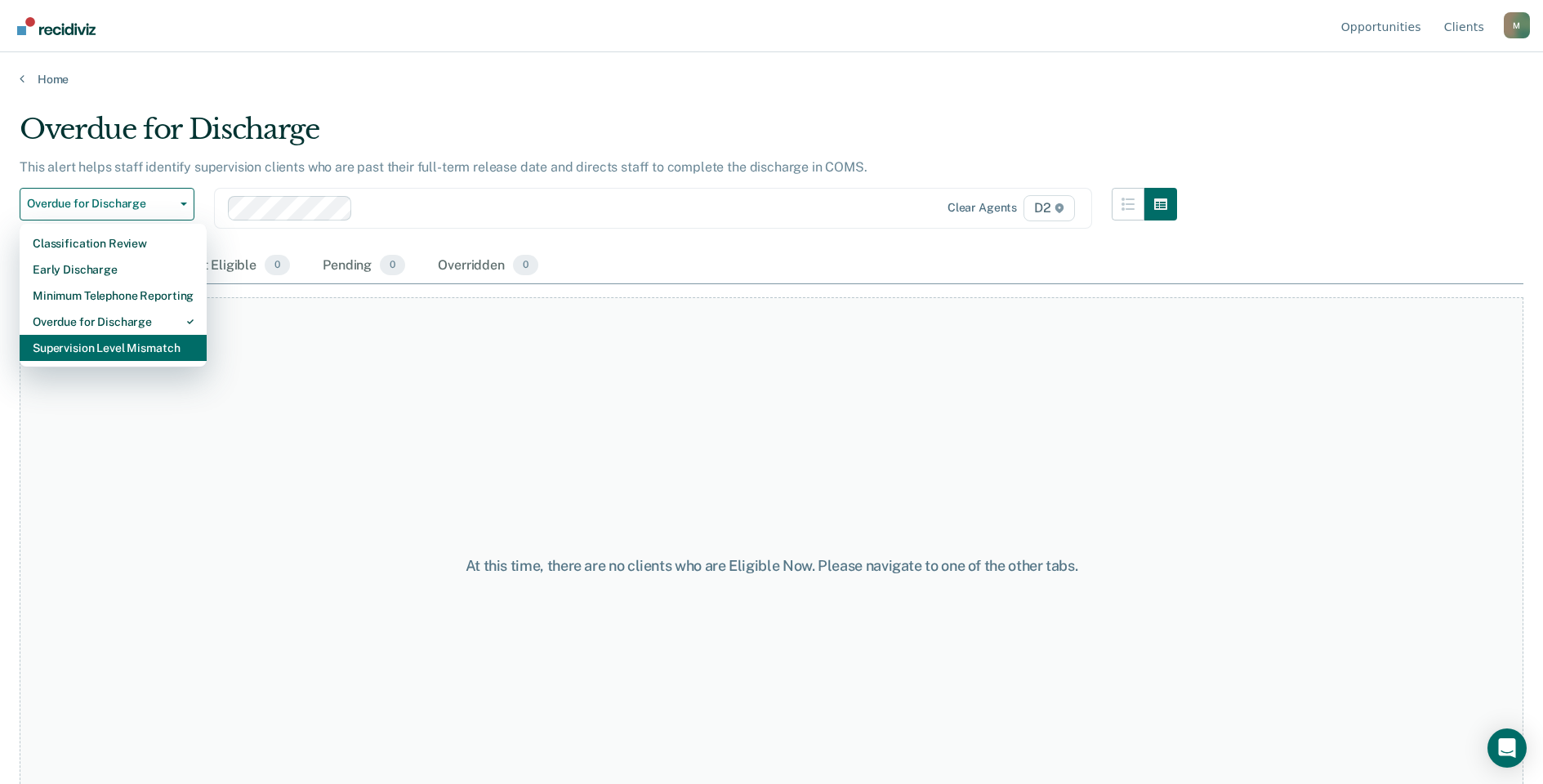
click at [133, 358] on div "Supervision Level Mismatch" at bounding box center [113, 348] width 161 height 26
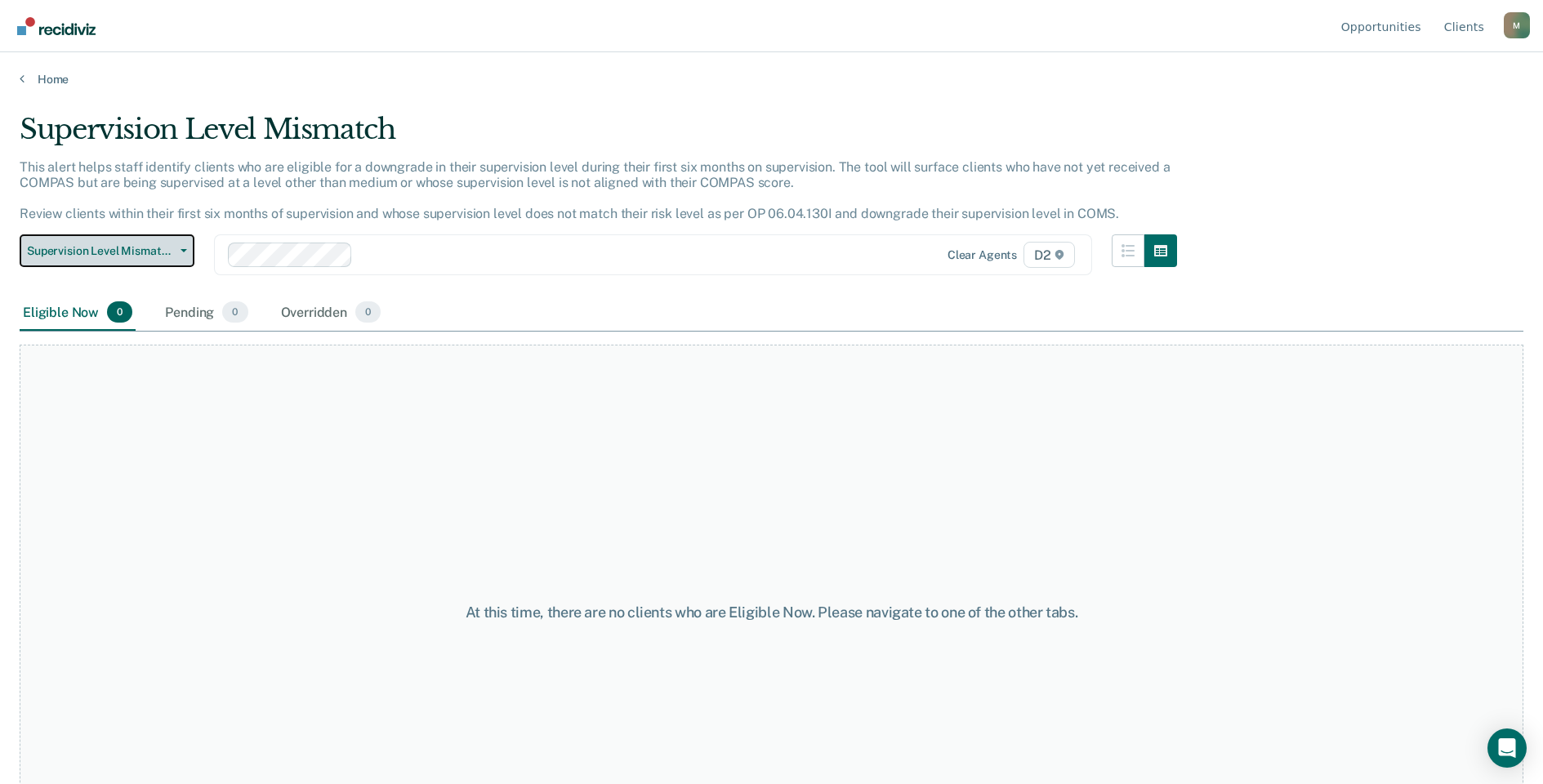
click at [99, 238] on button "Supervision Level Mismatch" at bounding box center [106, 250] width 174 height 33
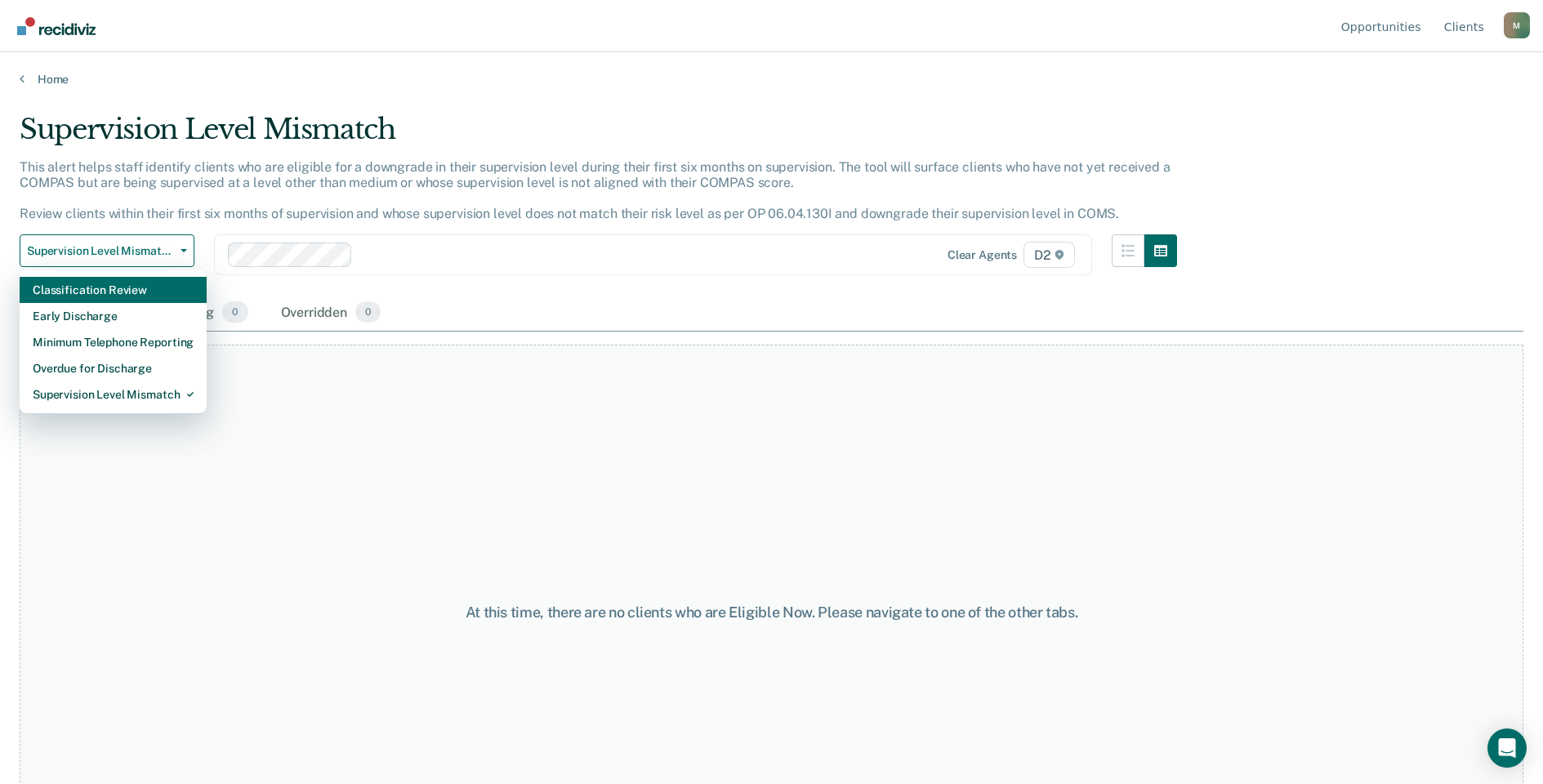
click at [128, 291] on div "Classification Review" at bounding box center [113, 290] width 161 height 26
